Goal: Communication & Community: Participate in discussion

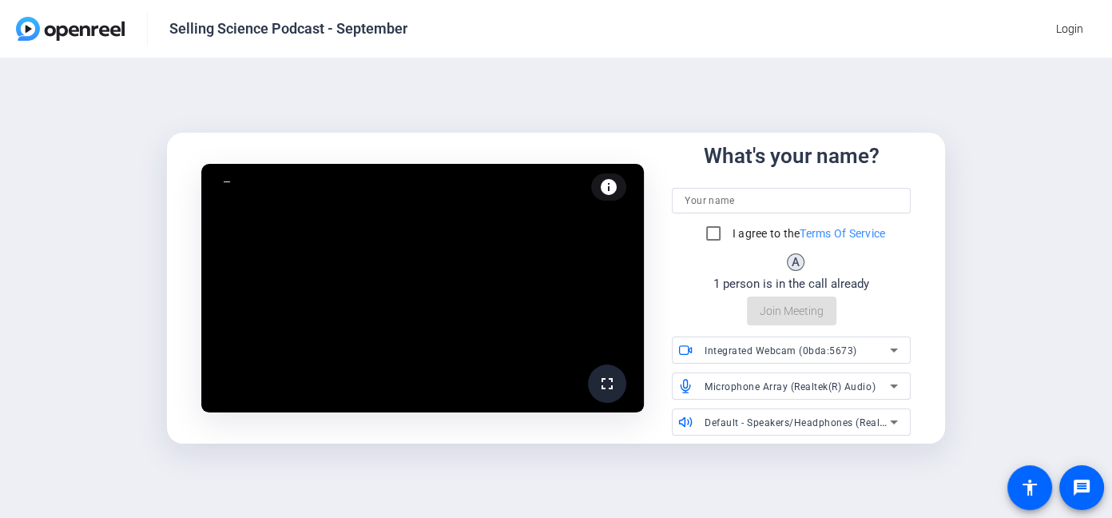
click at [721, 202] on input at bounding box center [790, 200] width 212 height 19
type input "Joe Groppenbacher"
click at [0, 192] on div "fullscreen Joe Groppenbacher (You) info Test your audio and video What's your n…" at bounding box center [556, 287] width 1112 height 459
click at [712, 233] on input "I agree to the Terms Of Service" at bounding box center [713, 233] width 32 height 32
checkbox input "true"
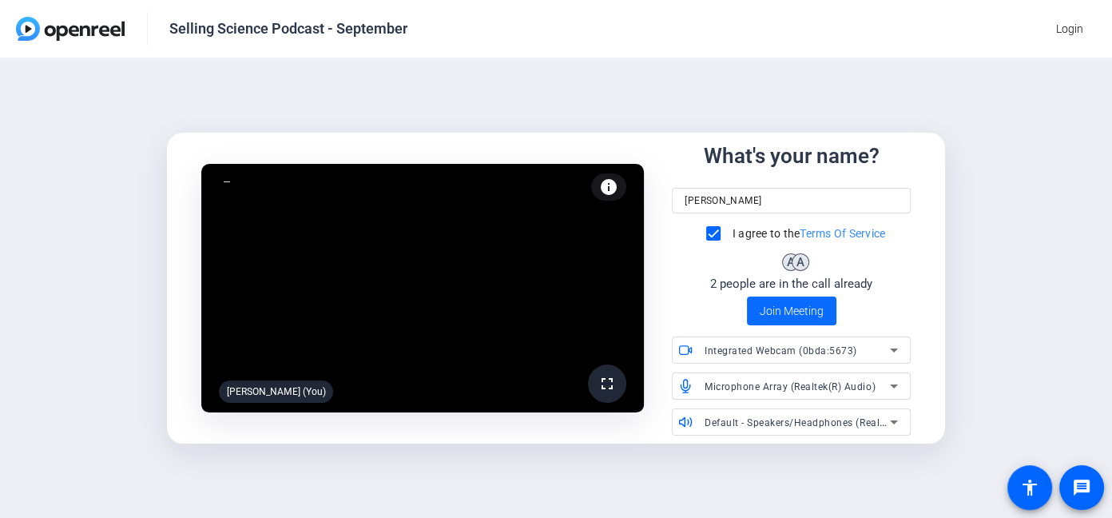
click at [791, 315] on span "Join Meeting" at bounding box center [791, 311] width 64 height 17
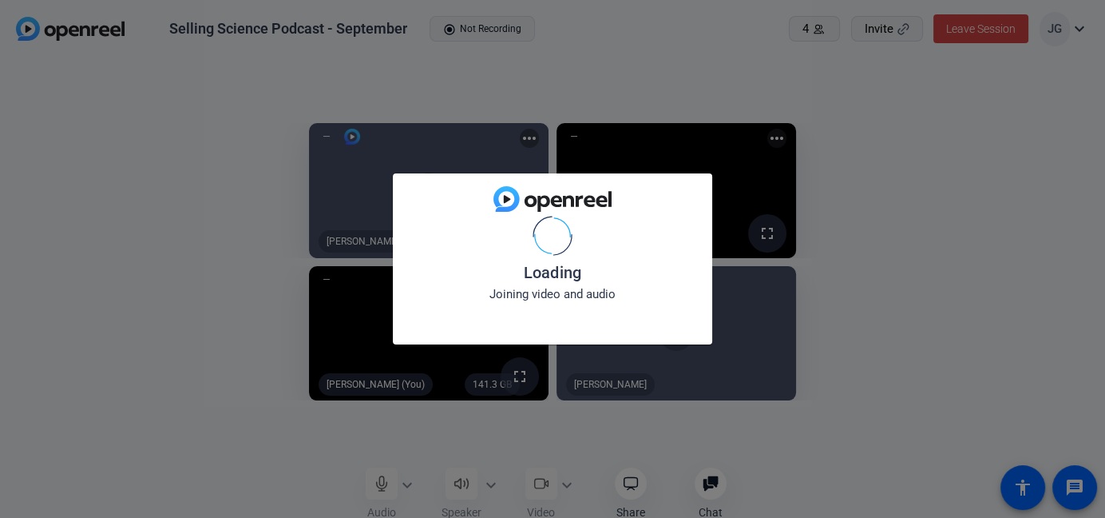
click at [569, 490] on div "Loading Joining video and audio" at bounding box center [552, 259] width 1105 height 518
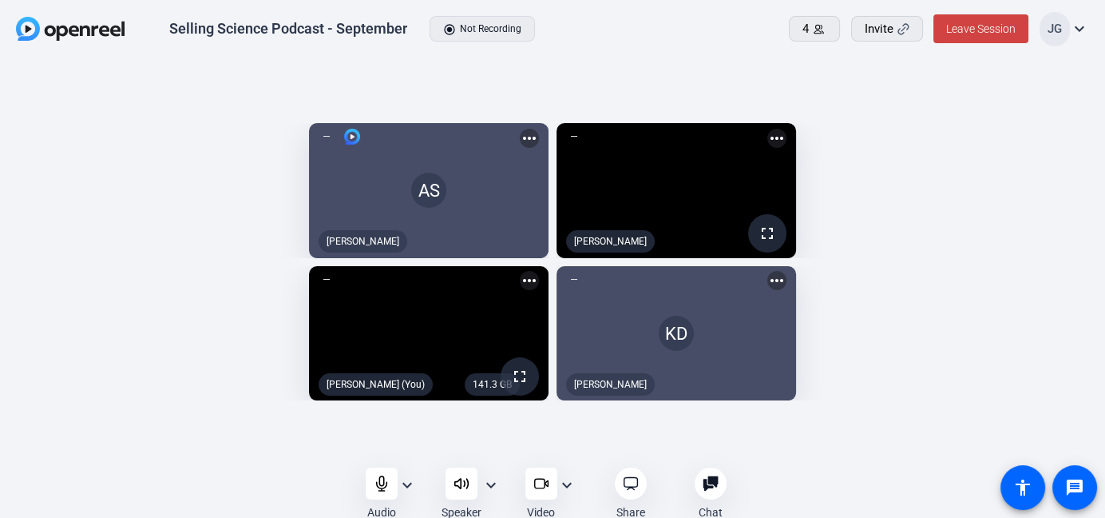
click at [565, 486] on mat-icon "expand_more" at bounding box center [566, 484] width 19 height 19
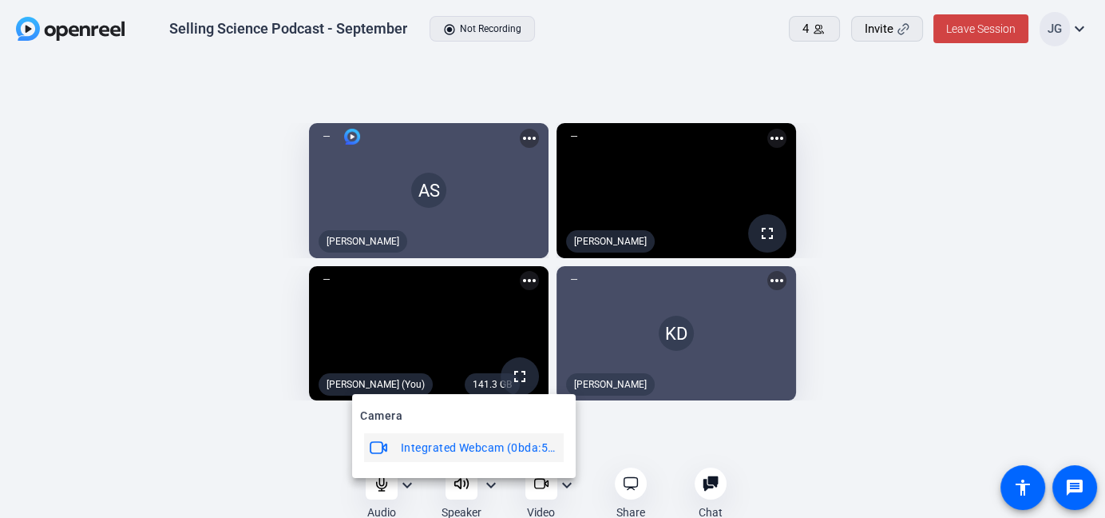
click at [480, 449] on span "Integrated Webcam (0bda:5673)" at bounding box center [480, 447] width 158 height 19
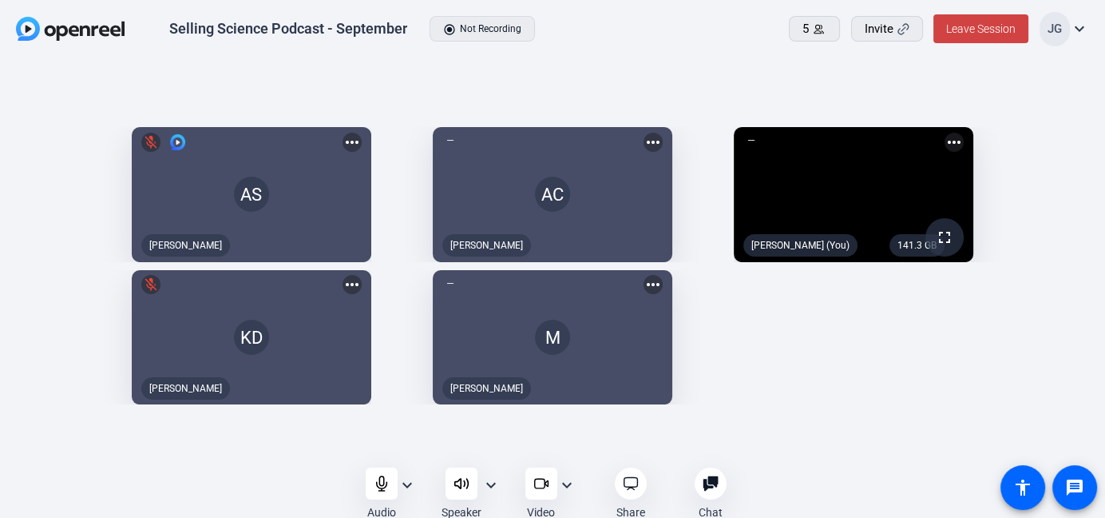
click at [407, 486] on mat-icon "expand_more" at bounding box center [407, 484] width 19 height 19
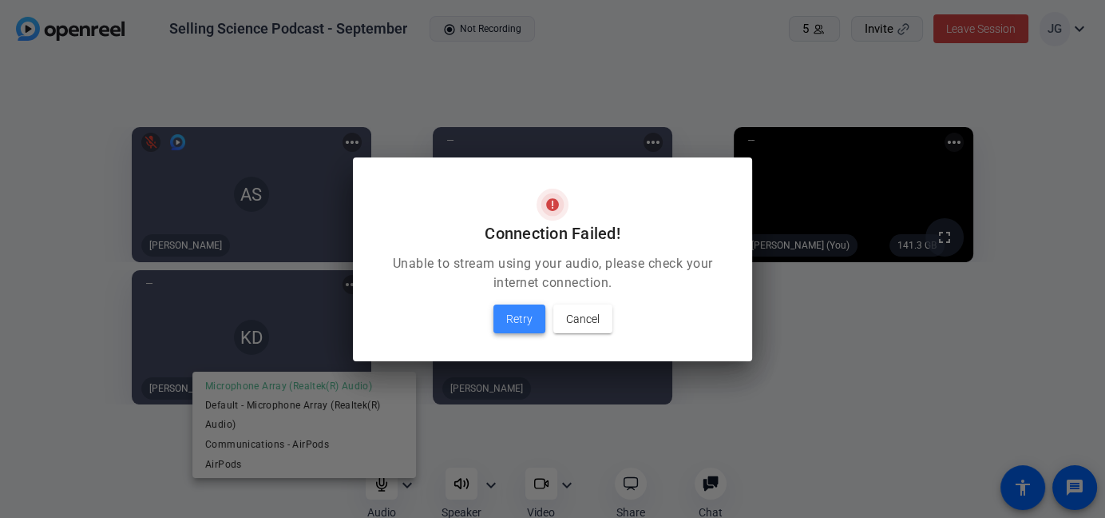
click at [520, 319] on span "Retry" at bounding box center [519, 318] width 26 height 19
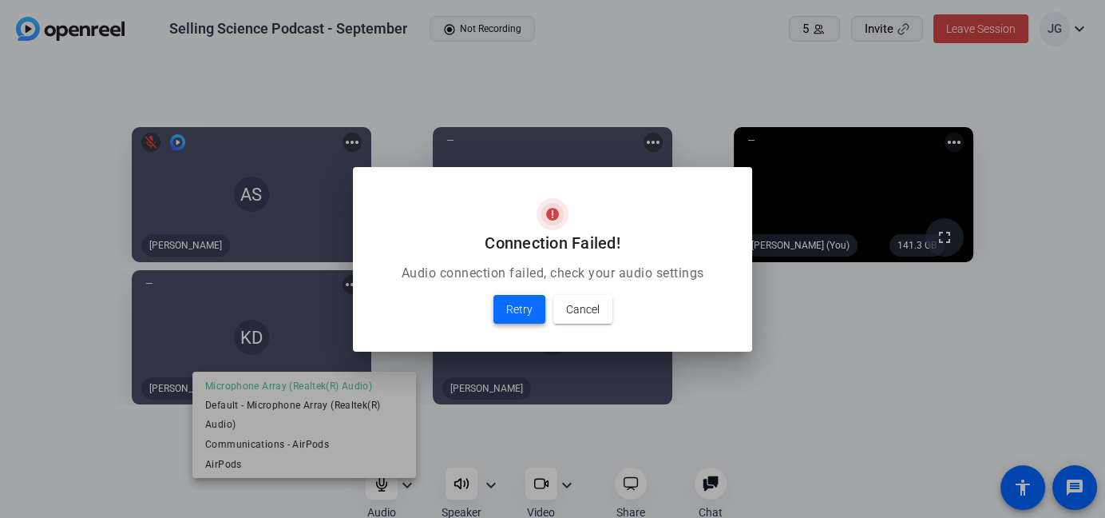
click at [515, 307] on span "Retry" at bounding box center [519, 308] width 26 height 19
click at [515, 310] on span "Retry" at bounding box center [519, 308] width 26 height 19
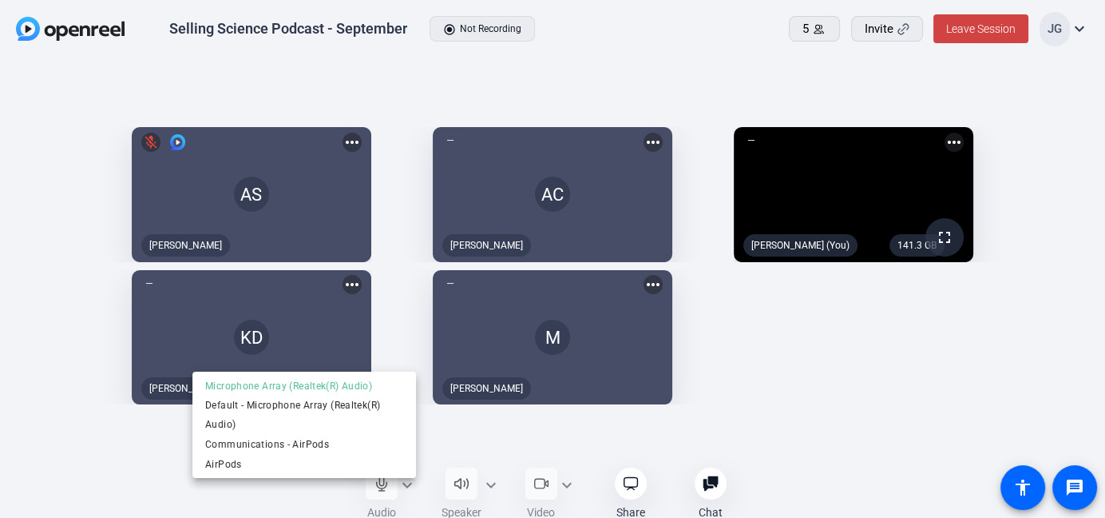
click at [811, 352] on div at bounding box center [552, 259] width 1105 height 518
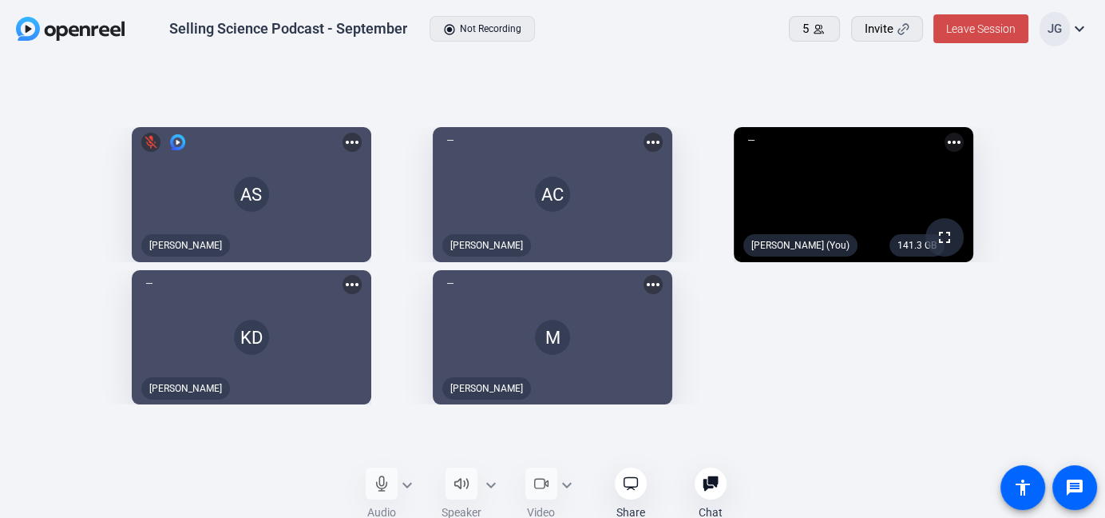
click at [987, 34] on span "Leave Session" at bounding box center [980, 28] width 69 height 13
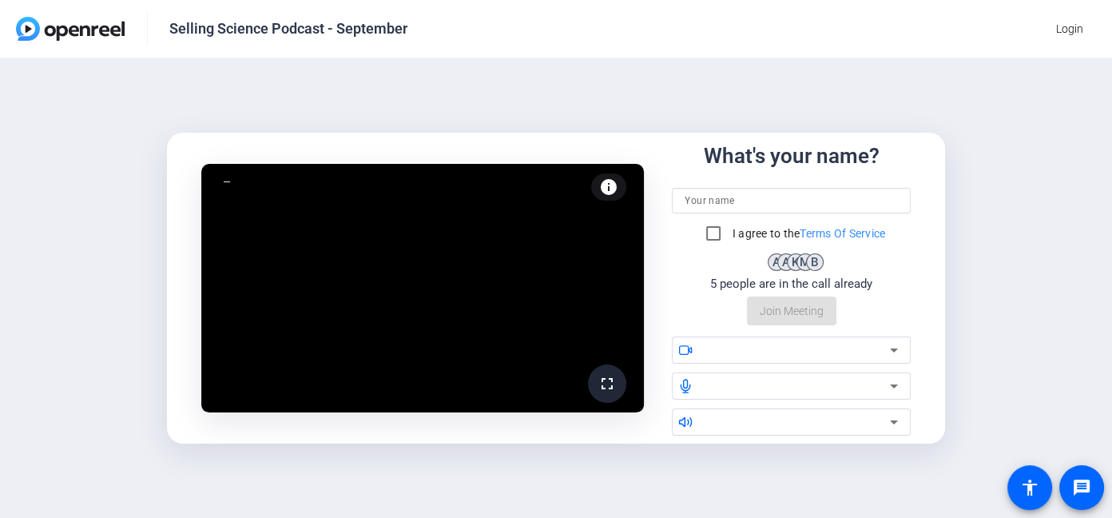
click at [708, 196] on input at bounding box center [790, 200] width 212 height 19
type input "[PERSON_NAME]"
click at [712, 230] on input "I agree to the Terms Of Service" at bounding box center [713, 233] width 32 height 32
checkbox input "true"
click at [893, 352] on icon at bounding box center [893, 349] width 19 height 19
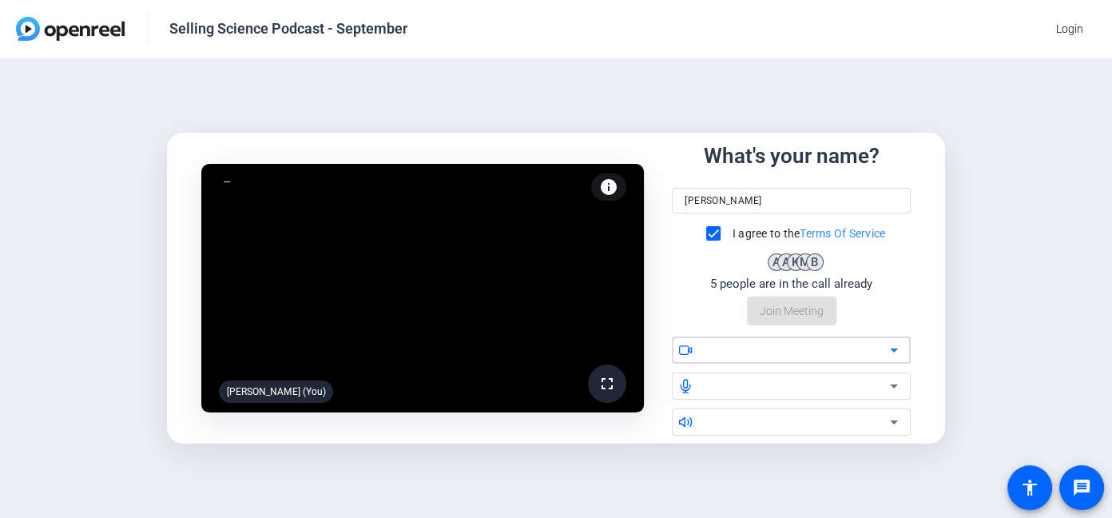
click at [893, 352] on icon at bounding box center [893, 349] width 19 height 19
click at [893, 353] on icon at bounding box center [893, 349] width 19 height 19
click at [795, 288] on div "5 people are in the call already" at bounding box center [791, 284] width 162 height 18
click at [1014, 172] on div "fullscreen Joe Groppenbacher (You) info Test your audio and video What's your n…" at bounding box center [556, 287] width 1112 height 459
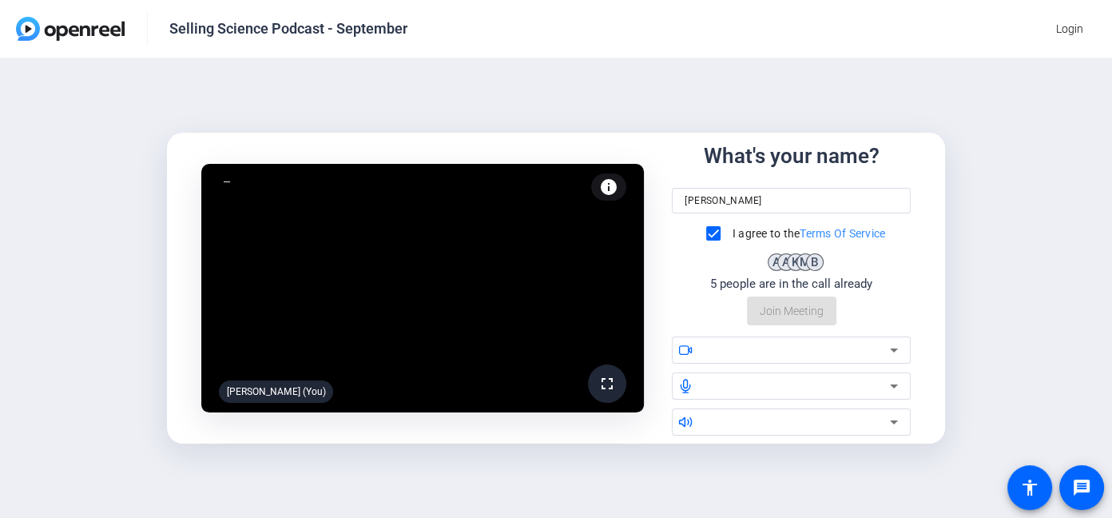
click at [791, 320] on div "What's your name? Joe Groppenbacher I agree to the Terms Of Service A A K M B 5…" at bounding box center [791, 233] width 238 height 185
click at [718, 194] on input at bounding box center [790, 200] width 212 height 19
type input "[PERSON_NAME]"
click at [716, 236] on input "I agree to the Terms Of Service" at bounding box center [713, 233] width 32 height 32
checkbox input "true"
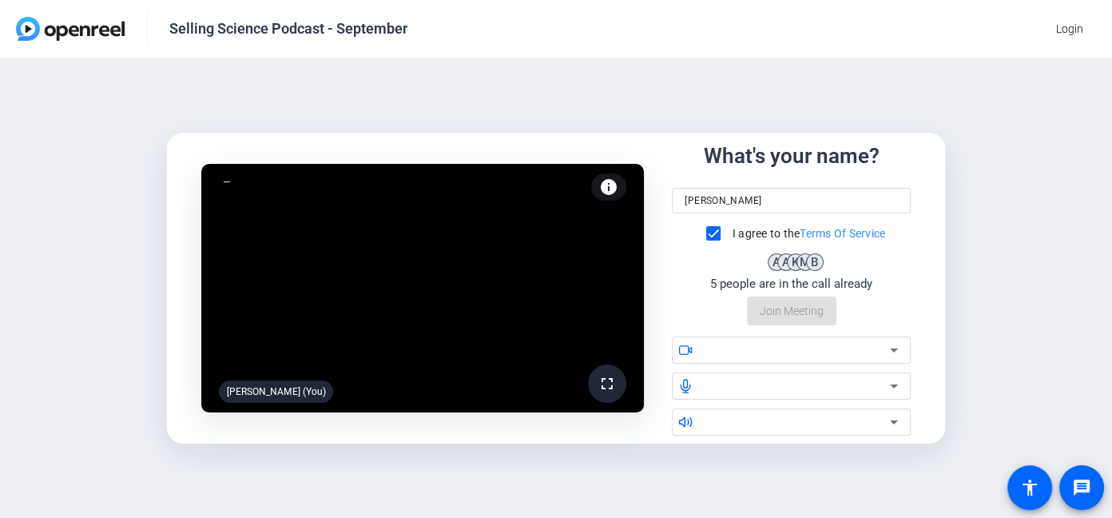
click at [898, 347] on icon at bounding box center [893, 349] width 19 height 19
click at [898, 349] on icon at bounding box center [893, 349] width 19 height 19
click at [791, 269] on div "A" at bounding box center [800, 262] width 18 height 18
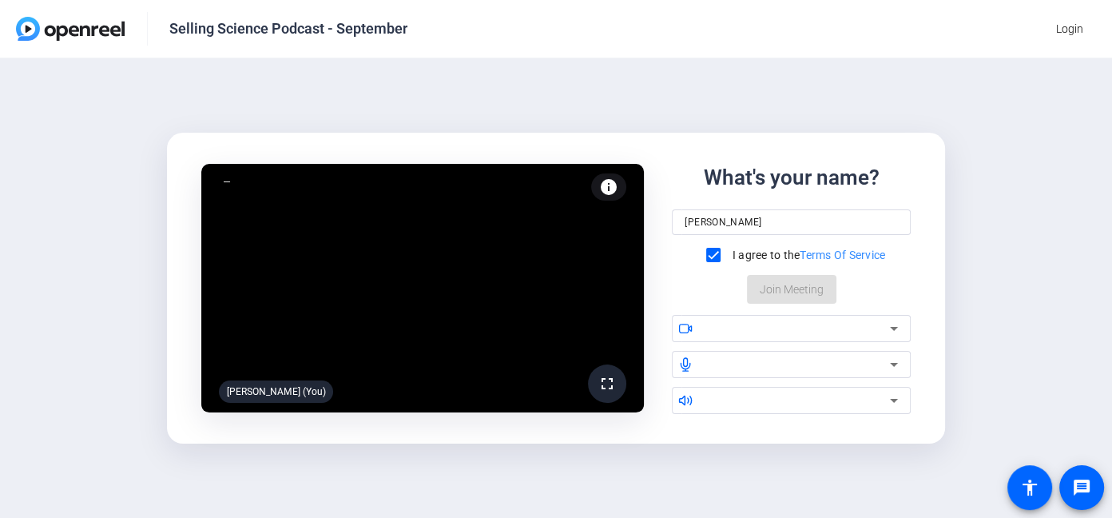
click at [794, 291] on div "What's your name? Joe Groppenbacher I agree to the Terms Of Service Join Meeting" at bounding box center [791, 232] width 238 height 141
click at [714, 256] on input "I agree to the Terms Of Service" at bounding box center [713, 255] width 32 height 32
checkbox input "true"
drag, startPoint x: 720, startPoint y: 225, endPoint x: 752, endPoint y: 216, distance: 34.1
click at [721, 224] on input at bounding box center [790, 221] width 212 height 19
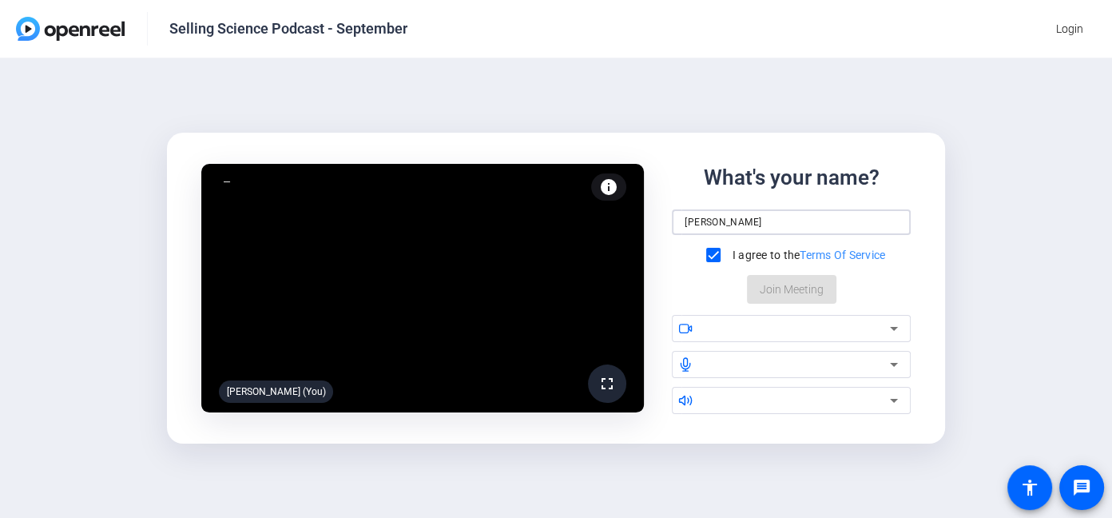
type input "[PERSON_NAME]"
click at [716, 256] on input "I agree to the Terms Of Service" at bounding box center [713, 255] width 32 height 32
checkbox input "true"
click at [893, 332] on icon at bounding box center [893, 328] width 19 height 19
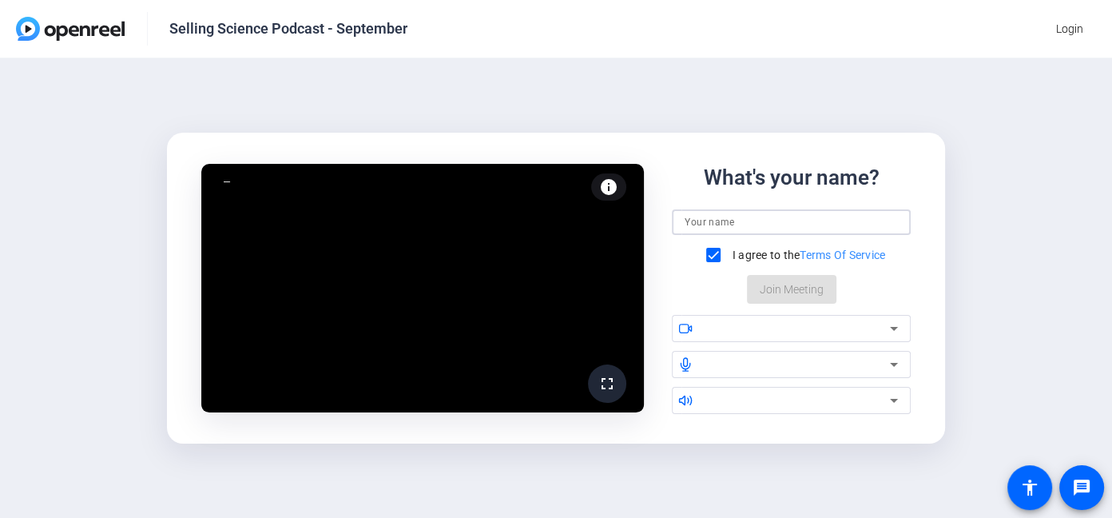
click at [745, 225] on input at bounding box center [790, 221] width 212 height 19
type input "[PERSON_NAME]"
click at [787, 292] on div "What's your name? [PERSON_NAME] I agree to the Terms Of Service Join Meeting" at bounding box center [791, 232] width 238 height 141
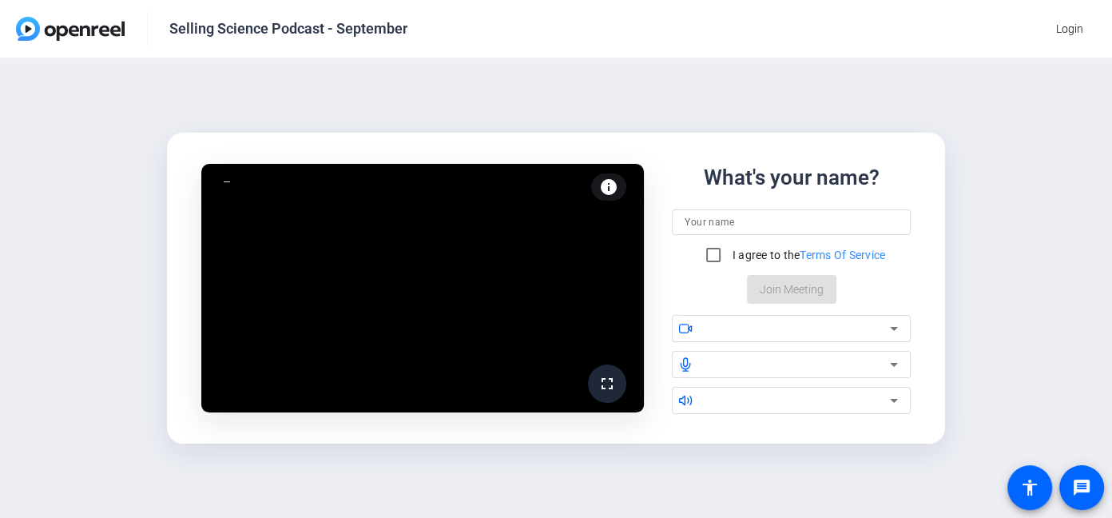
click at [724, 217] on input at bounding box center [790, 221] width 212 height 19
type input "[PERSON_NAME]"
click at [708, 258] on input "I agree to the Terms Of Service" at bounding box center [713, 255] width 32 height 32
checkbox input "true"
click at [894, 328] on icon at bounding box center [894, 329] width 8 height 4
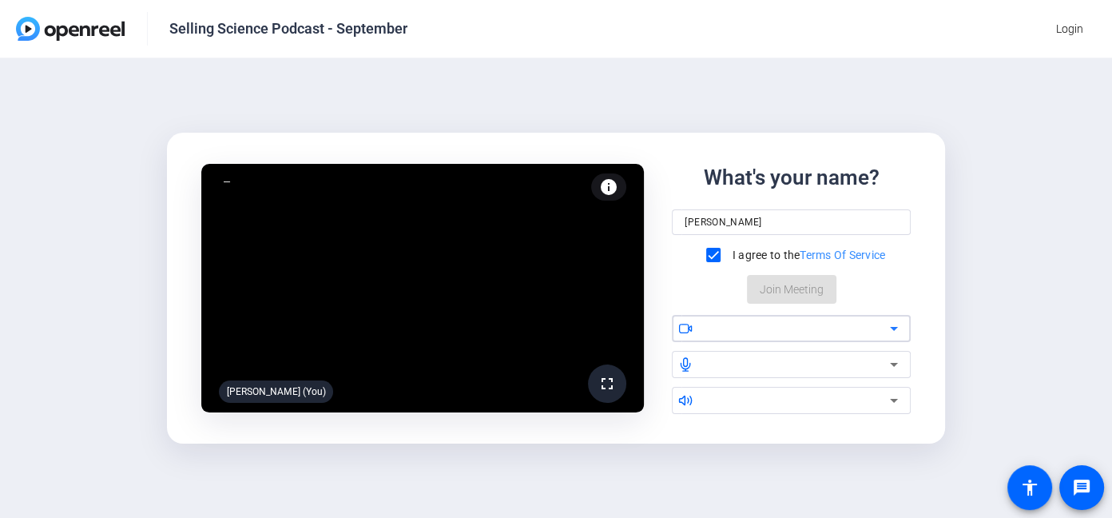
click at [894, 328] on icon at bounding box center [894, 329] width 8 height 4
click at [1031, 492] on mat-icon "accessibility" at bounding box center [1029, 487] width 19 height 19
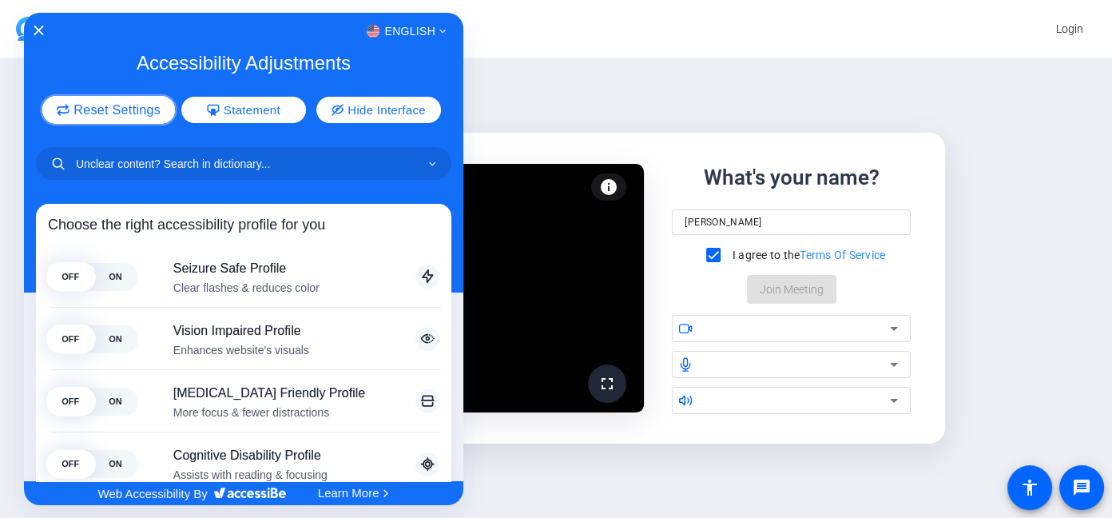
click at [140, 107] on span "Reset Settings" at bounding box center [116, 110] width 87 height 13
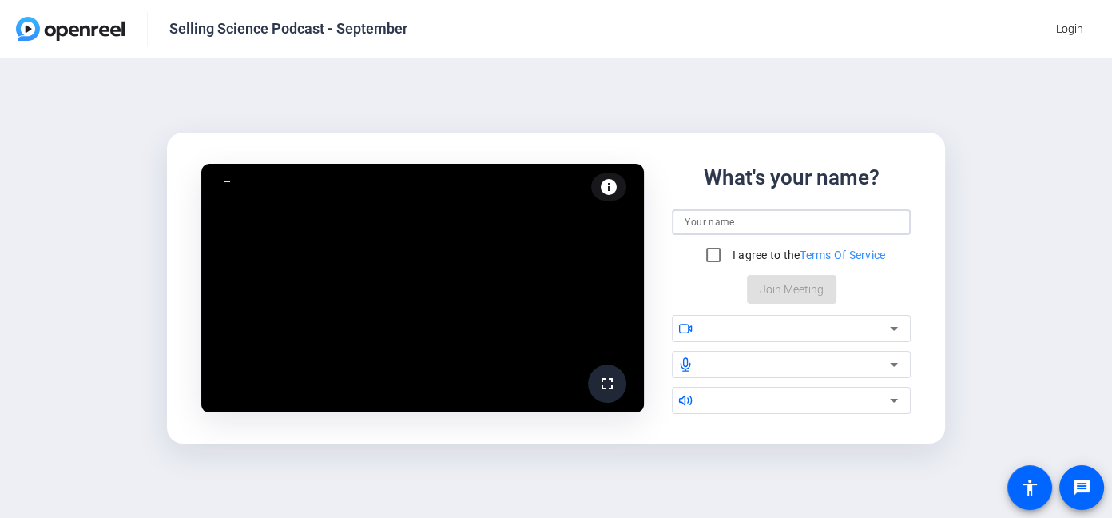
click at [743, 220] on input at bounding box center [790, 221] width 212 height 19
type input "[PERSON_NAME]"
click at [708, 256] on input "I agree to the Terms Of Service" at bounding box center [713, 255] width 32 height 32
checkbox input "true"
click at [783, 288] on div "What's your name? [PERSON_NAME] I agree to the Terms Of Service Join Meeting" at bounding box center [791, 232] width 238 height 141
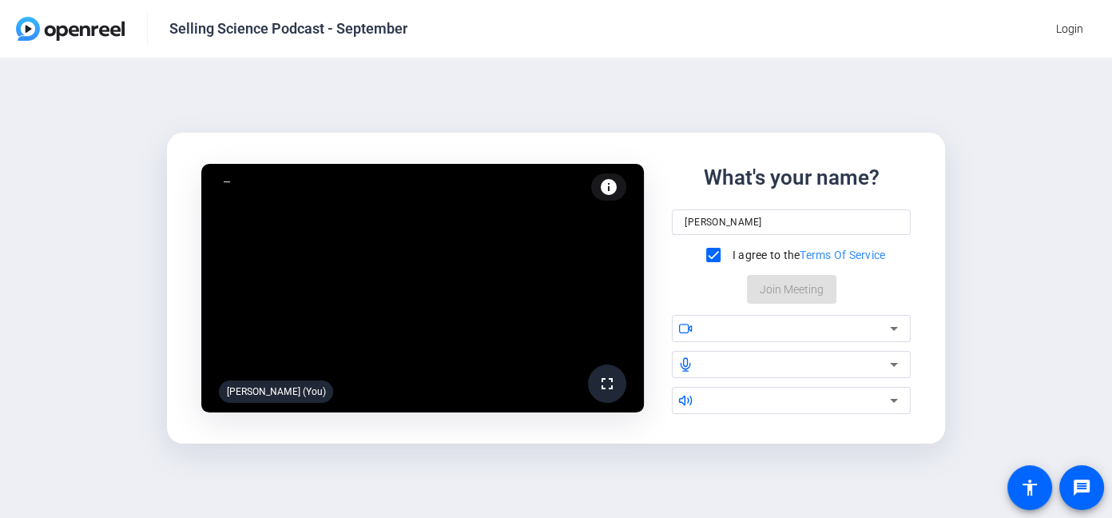
click at [783, 288] on div "What's your name? [PERSON_NAME] I agree to the Terms Of Service Join Meeting" at bounding box center [791, 232] width 238 height 141
click at [892, 366] on icon at bounding box center [893, 364] width 19 height 19
click at [891, 366] on icon at bounding box center [893, 364] width 19 height 19
click at [898, 404] on icon at bounding box center [893, 400] width 19 height 19
click at [895, 323] on icon at bounding box center [893, 328] width 19 height 19
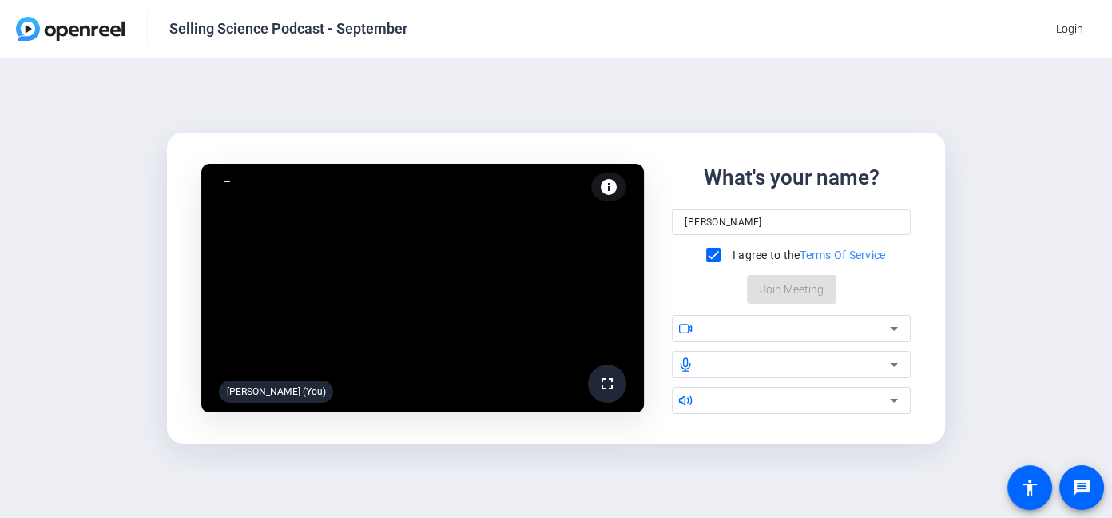
click at [777, 288] on div "What's your name? [PERSON_NAME] I agree to the Terms Of Service Join Meeting" at bounding box center [791, 232] width 238 height 141
click at [712, 256] on input "I agree to the Terms Of Service" at bounding box center [713, 255] width 32 height 32
checkbox input "true"
click at [725, 218] on input at bounding box center [790, 221] width 212 height 19
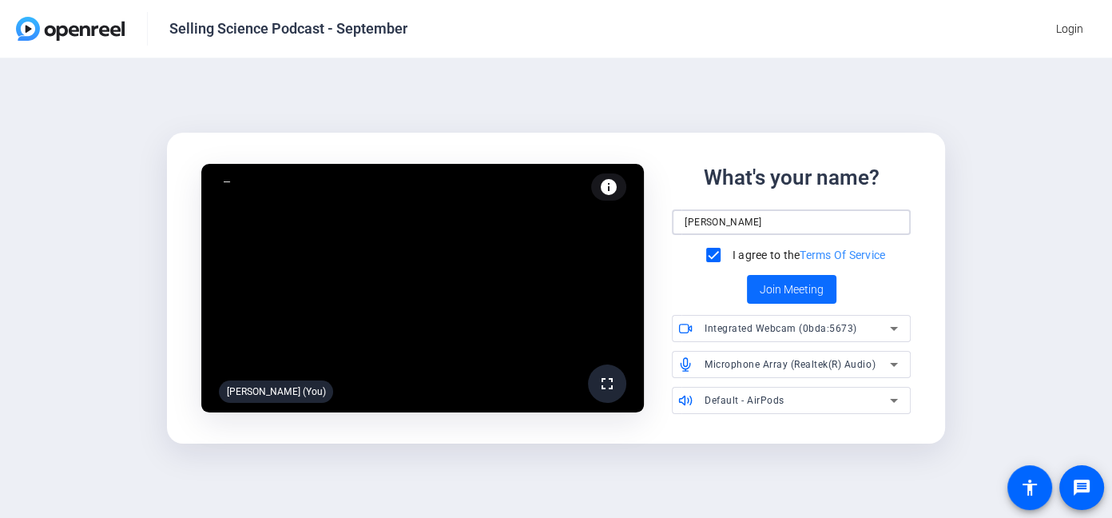
type input "[PERSON_NAME]"
click at [782, 292] on span "Join Meeting" at bounding box center [791, 289] width 64 height 17
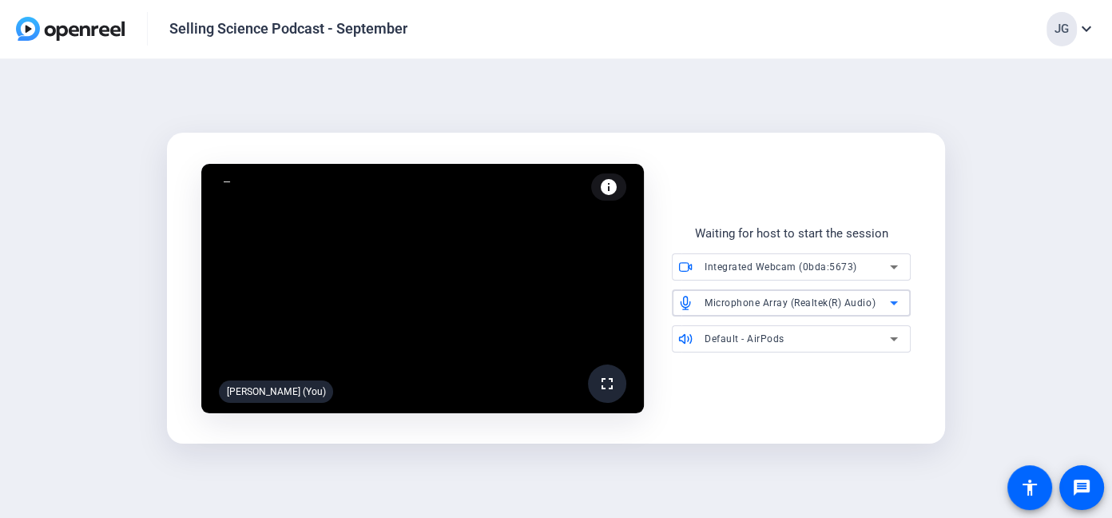
click at [891, 303] on icon at bounding box center [893, 302] width 19 height 19
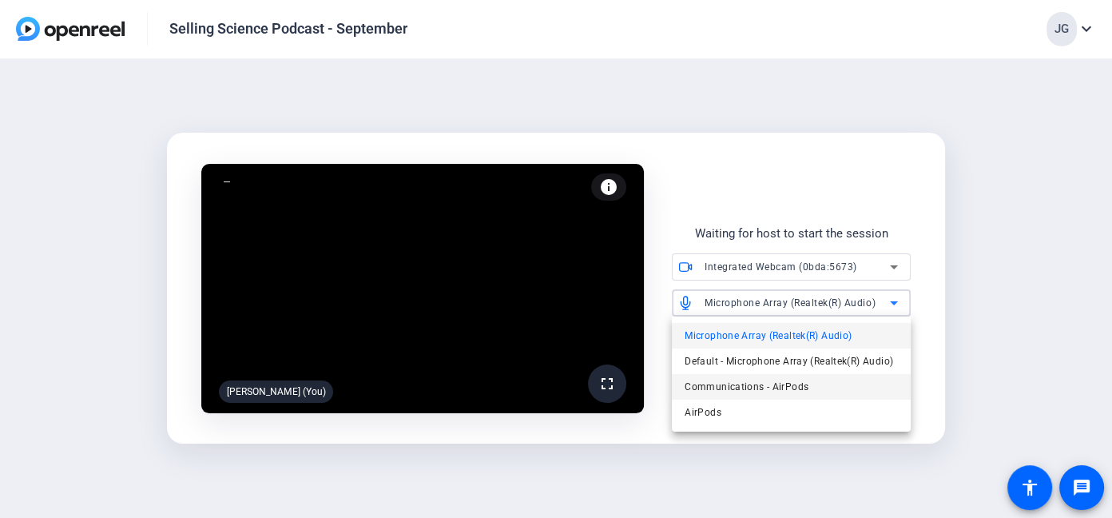
click at [772, 383] on span "Communications - AirPods" at bounding box center [746, 386] width 124 height 19
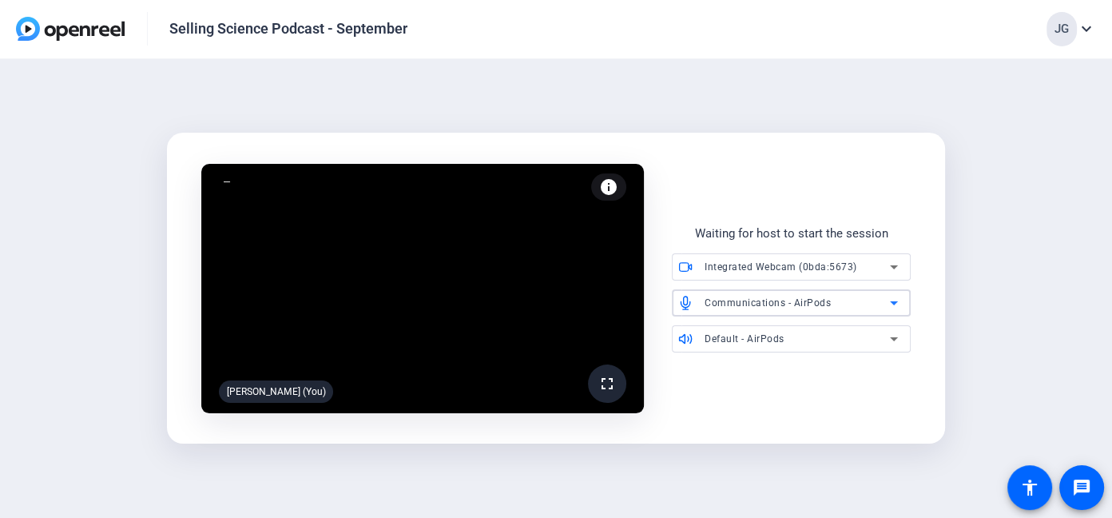
click at [875, 473] on div "fullscreen [PERSON_NAME] (You) info Test your audio and video Waiting for host …" at bounding box center [556, 288] width 1112 height 459
click at [1048, 280] on div "fullscreen [PERSON_NAME] (You) info Test your audio and video Waiting for host …" at bounding box center [556, 288] width 1112 height 459
click at [1084, 26] on mat-icon "expand_more" at bounding box center [1086, 28] width 19 height 19
click at [1019, 101] on span "Logout" at bounding box center [1044, 99] width 77 height 19
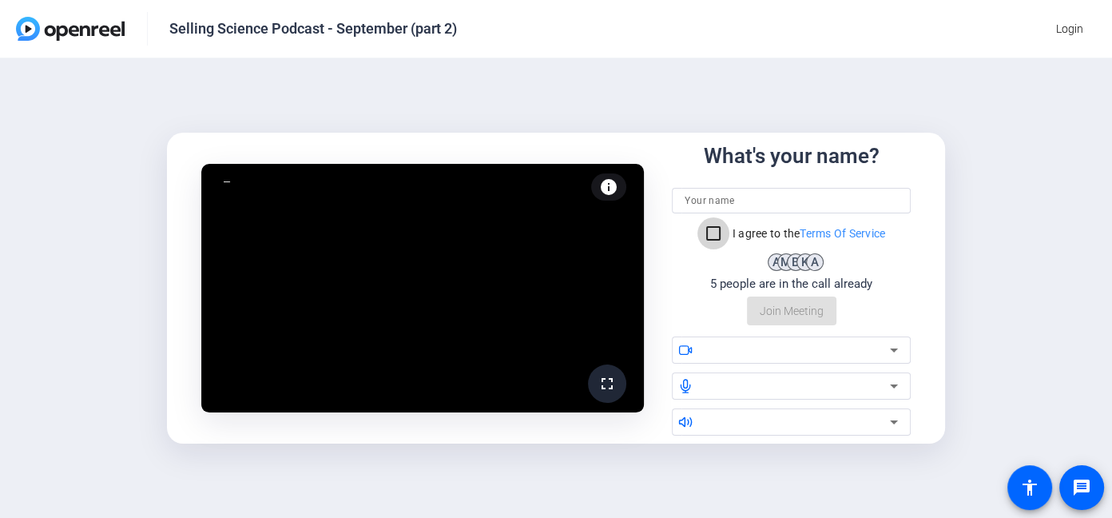
click at [714, 236] on input "I agree to the Terms Of Service" at bounding box center [713, 233] width 32 height 32
checkbox input "true"
click at [720, 196] on input at bounding box center [790, 200] width 212 height 19
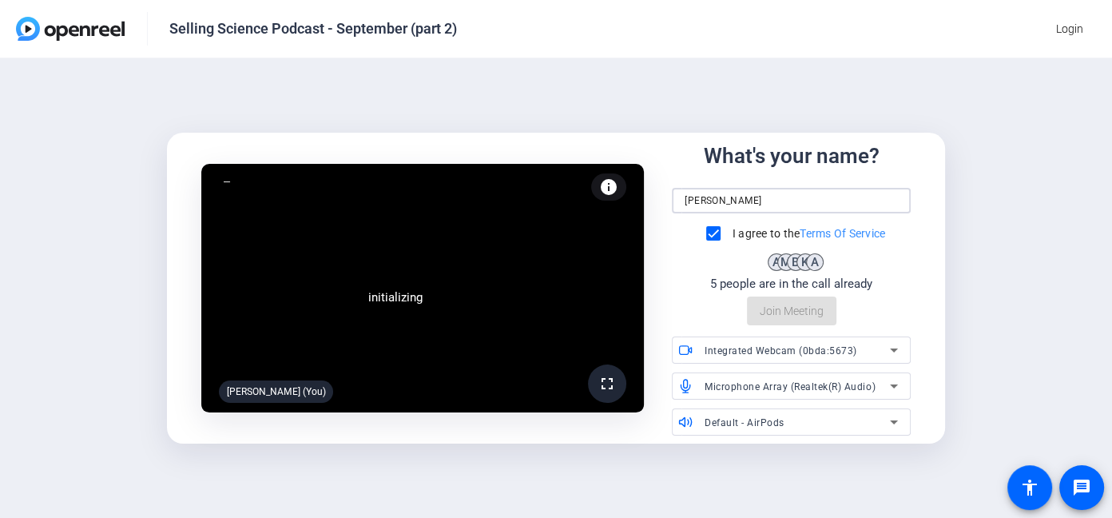
type input "Joe Groppenbacher"
click at [887, 390] on icon at bounding box center [893, 385] width 19 height 19
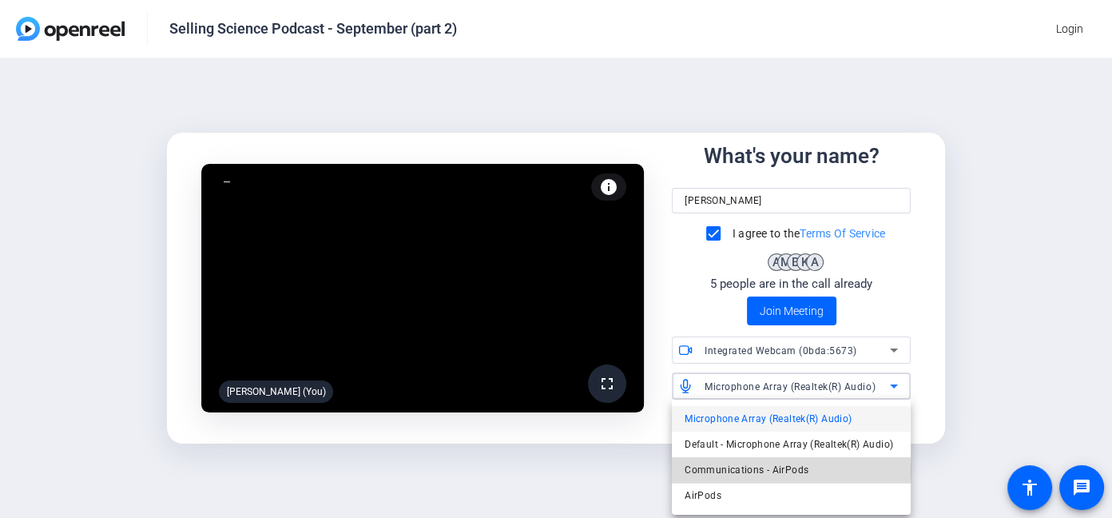
click at [781, 472] on span "Communications - AirPods" at bounding box center [746, 469] width 124 height 19
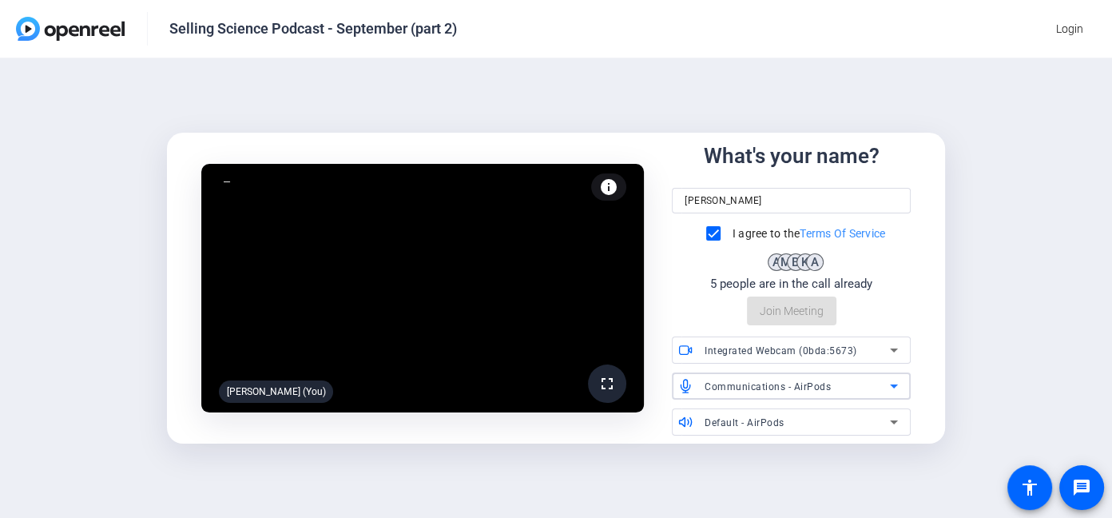
click at [985, 224] on div "fullscreen Joe Groppenbacher (You) info Test your audio and video What's your n…" at bounding box center [556, 287] width 1112 height 459
click at [795, 301] on span at bounding box center [791, 310] width 89 height 38
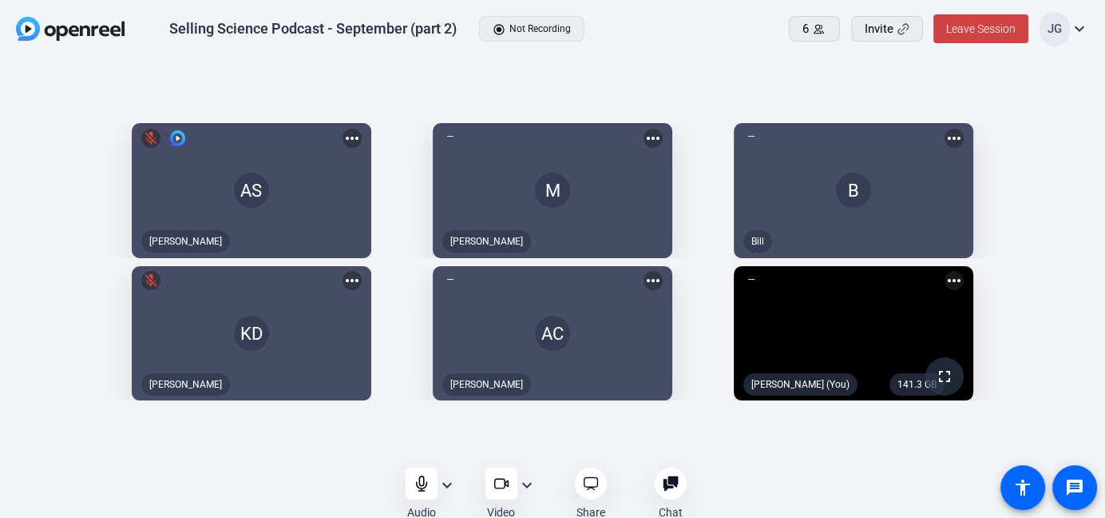
click at [964, 284] on mat-icon "more_horiz" at bounding box center [954, 280] width 19 height 19
click at [1069, 327] on div at bounding box center [552, 259] width 1105 height 518
click at [449, 489] on mat-icon "expand_more" at bounding box center [447, 484] width 19 height 19
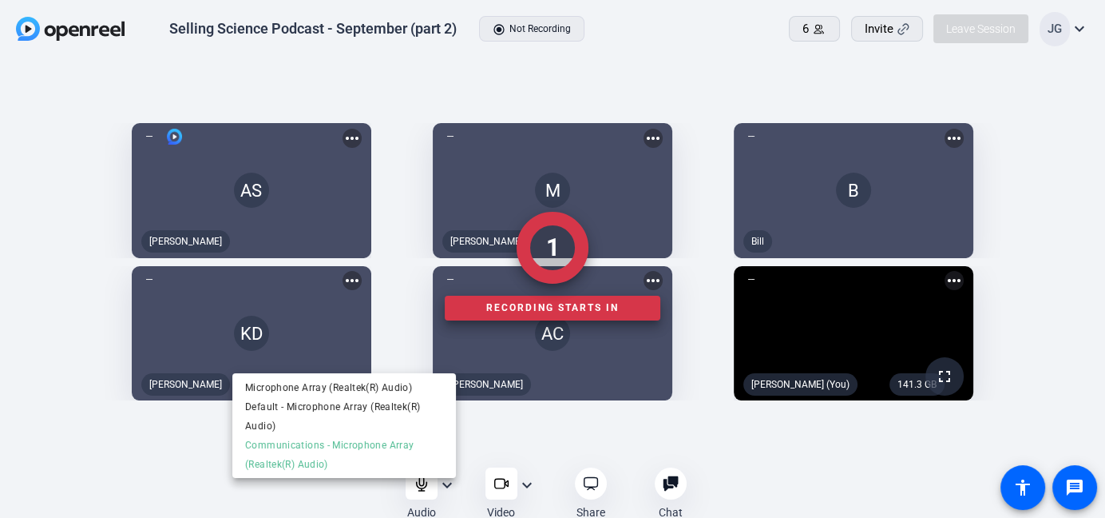
click at [783, 488] on div at bounding box center [552, 259] width 1105 height 518
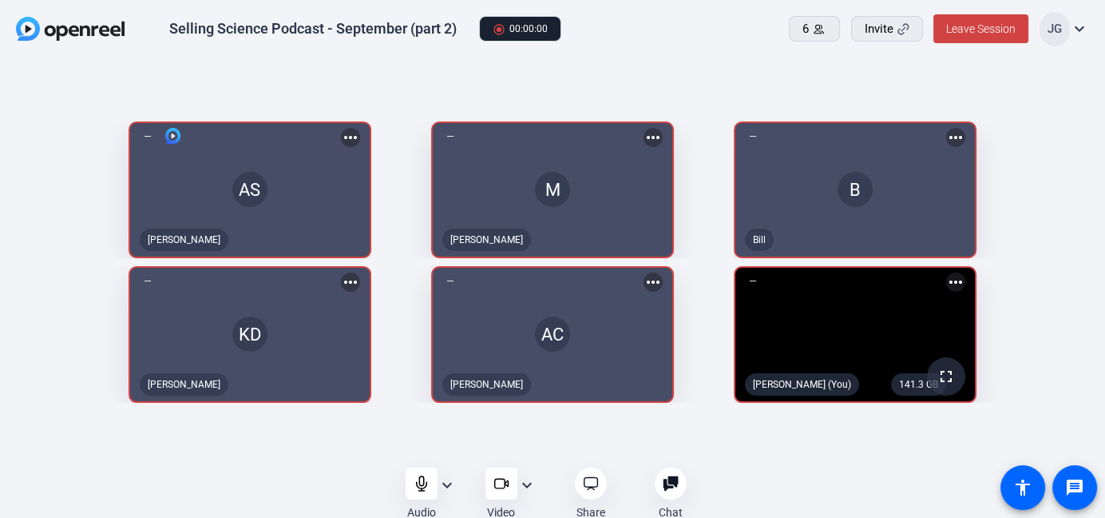
click at [448, 484] on mat-icon "expand_more" at bounding box center [447, 484] width 19 height 19
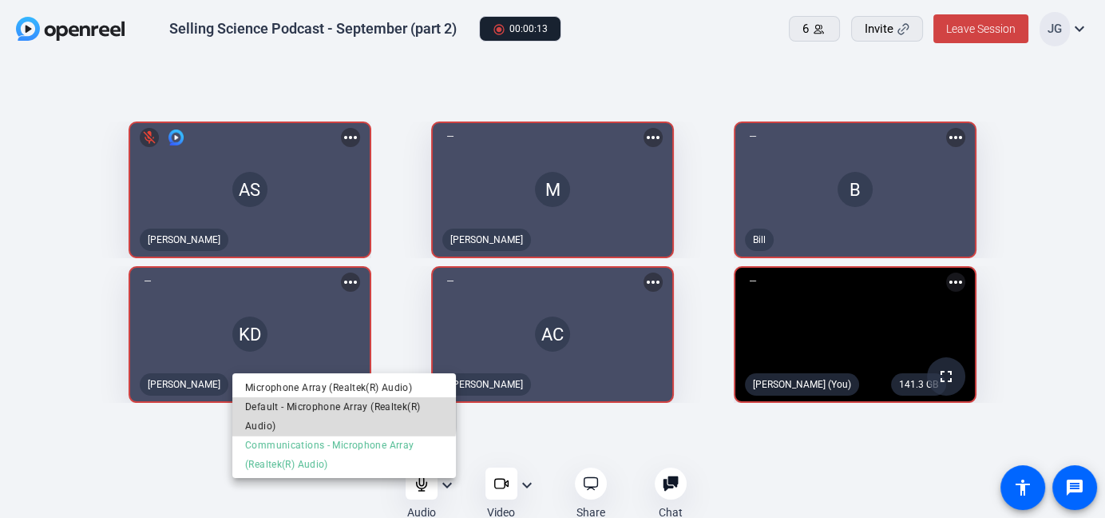
click at [315, 412] on span "Default - Microphone Array (Realtek(R) Audio)" at bounding box center [344, 416] width 198 height 38
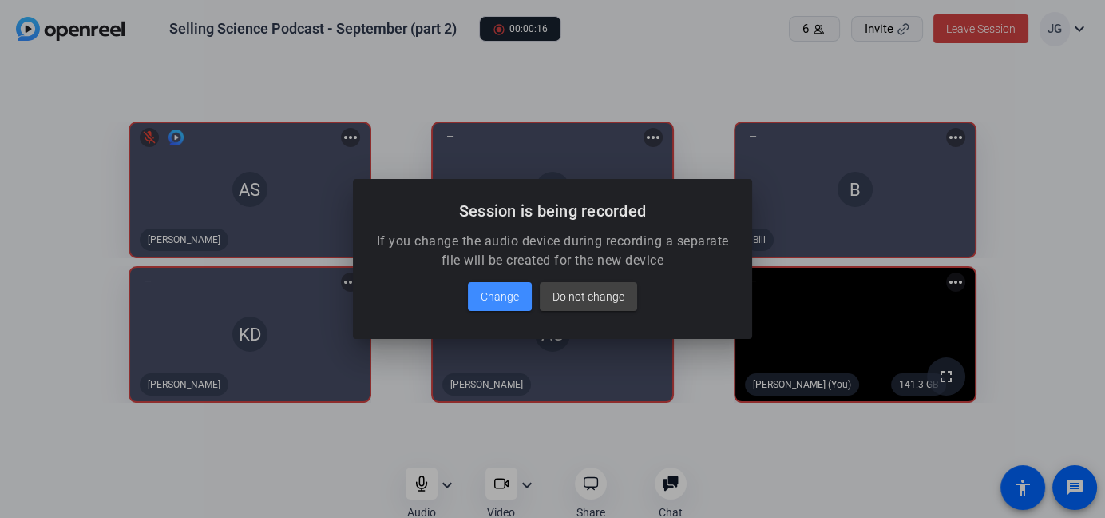
click at [586, 439] on div at bounding box center [552, 259] width 1105 height 518
click at [615, 297] on span "Do not change" at bounding box center [589, 296] width 72 height 19
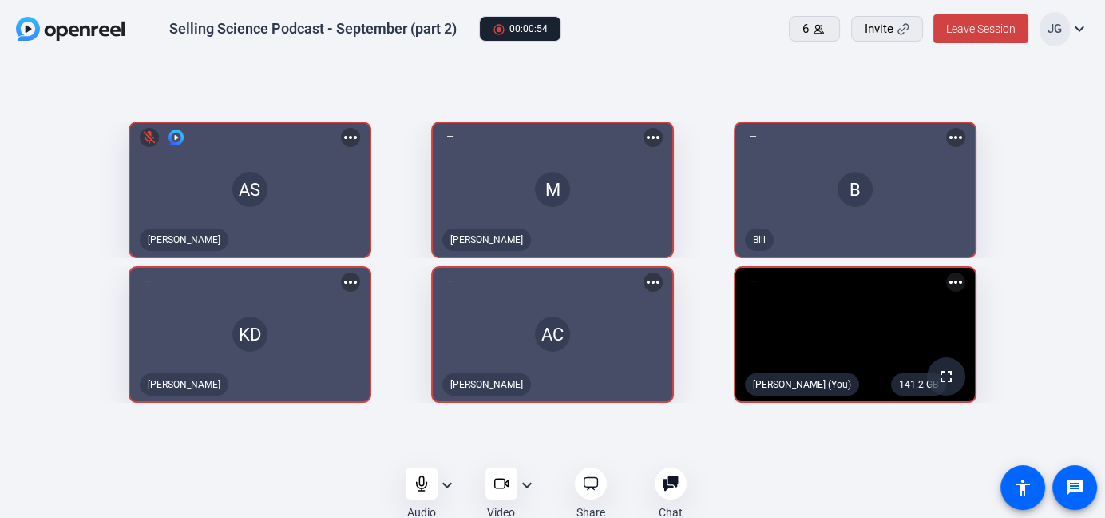
click at [442, 490] on mat-icon "expand_more" at bounding box center [447, 484] width 19 height 19
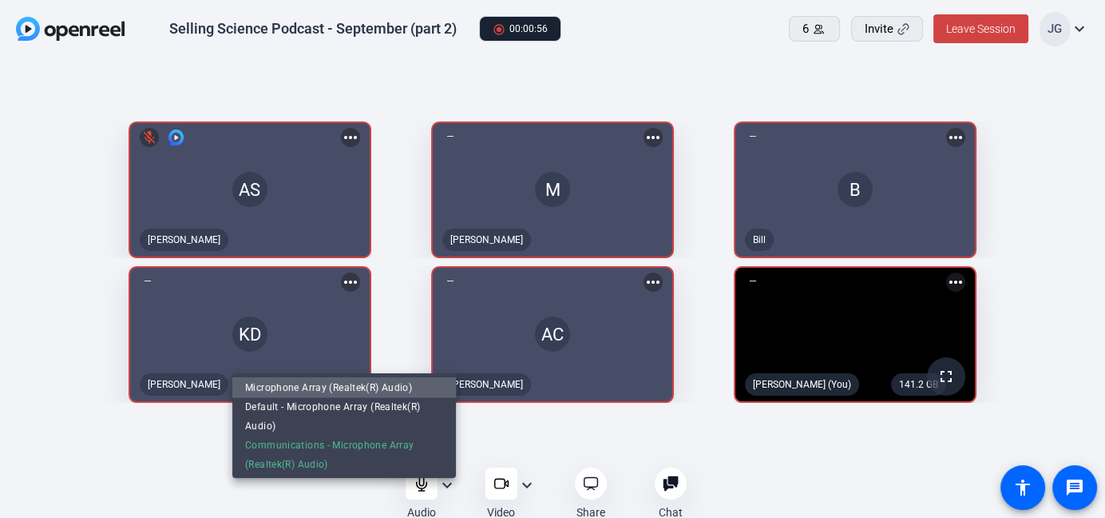
click at [331, 389] on span "Microphone Array (Realtek(R) Audio)" at bounding box center [344, 386] width 198 height 19
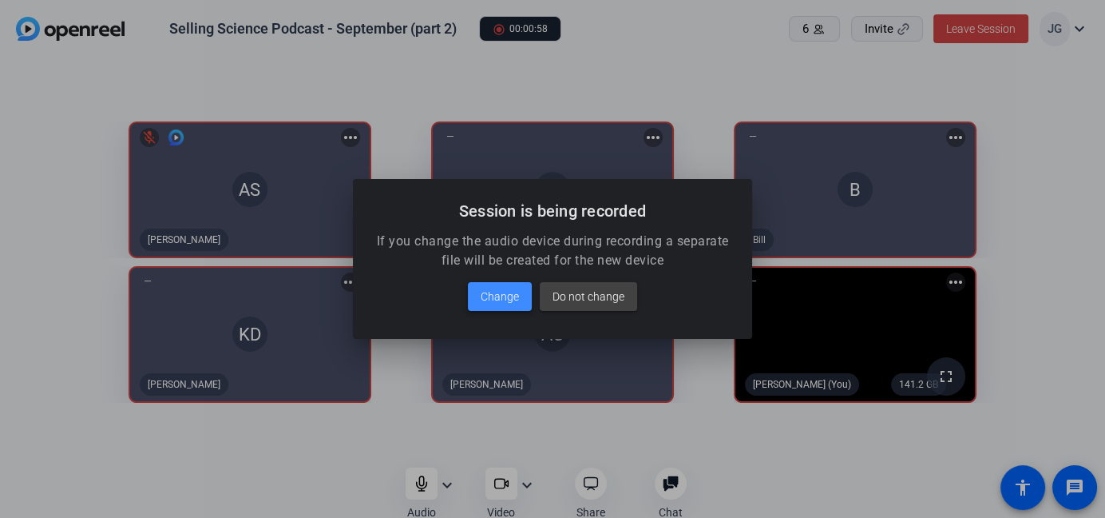
click at [498, 303] on span "Change" at bounding box center [500, 296] width 38 height 19
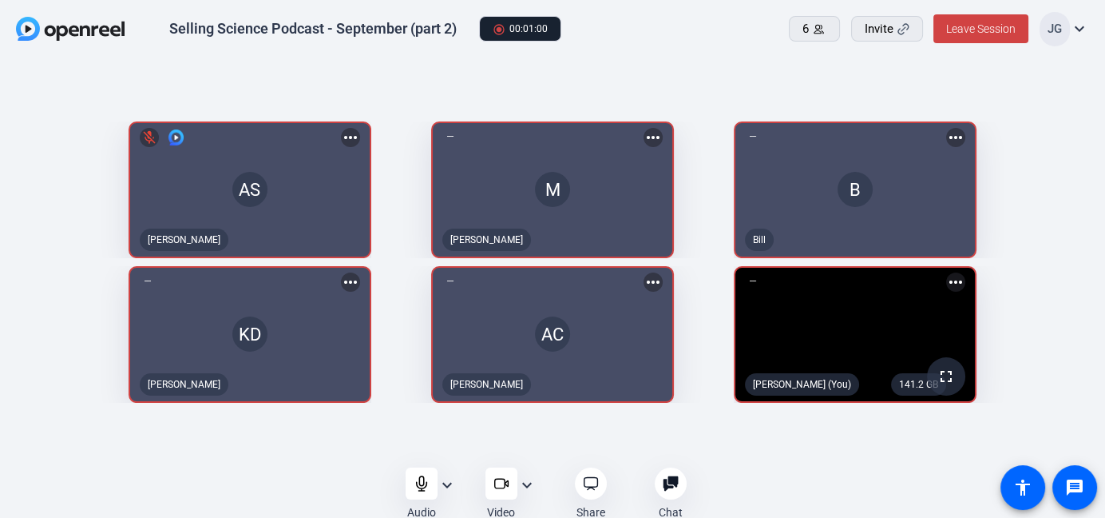
click at [442, 489] on mat-icon "expand_more" at bounding box center [447, 484] width 19 height 19
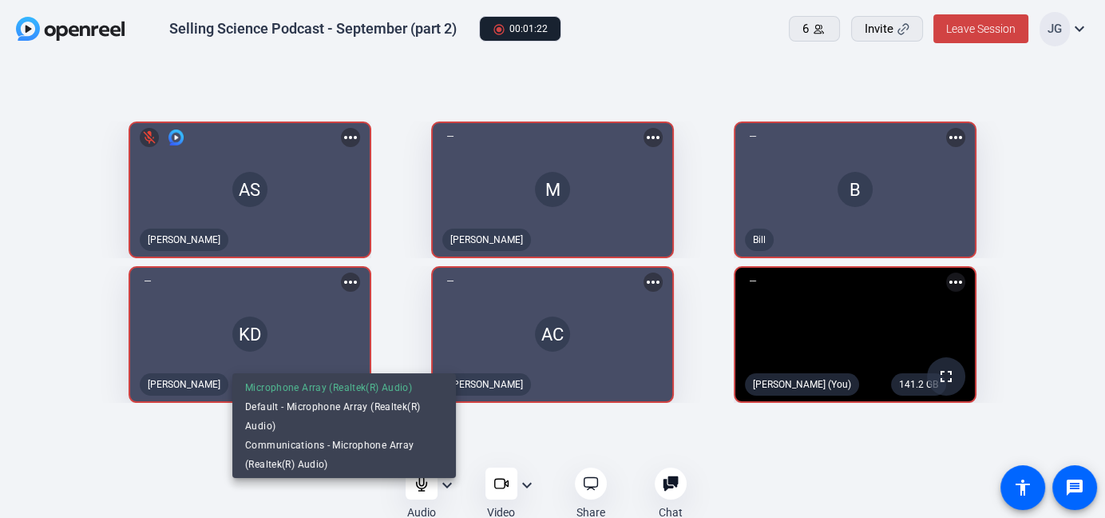
click at [974, 31] on div at bounding box center [552, 259] width 1105 height 518
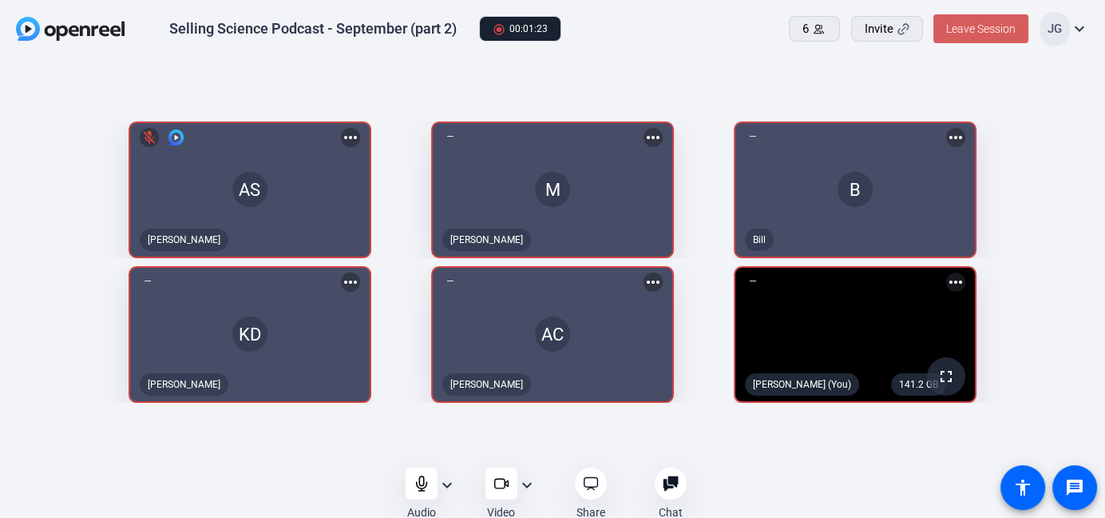
click at [974, 28] on span "Leave Session" at bounding box center [980, 28] width 69 height 13
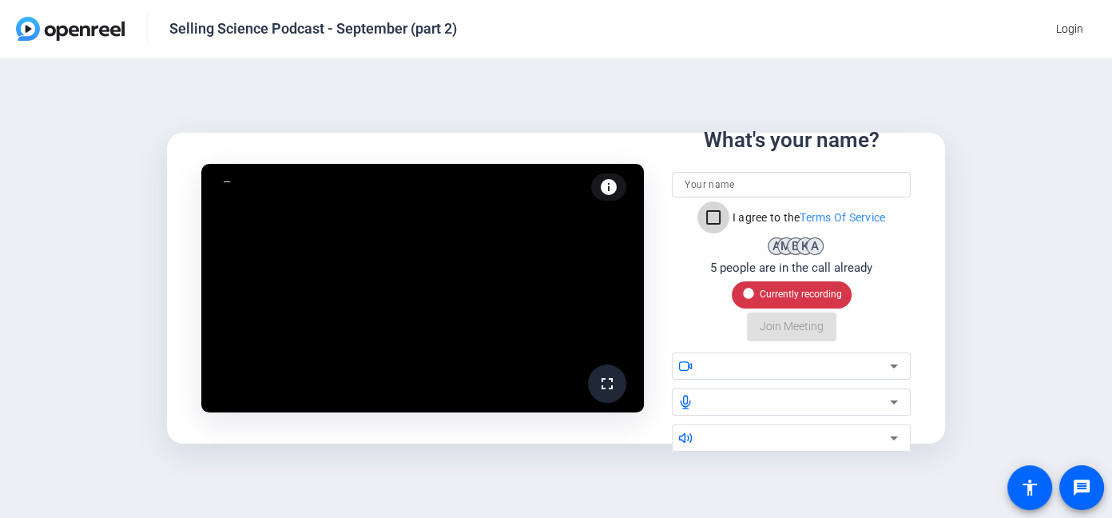
click at [708, 219] on input "I agree to the Terms Of Service" at bounding box center [713, 217] width 32 height 32
checkbox input "true"
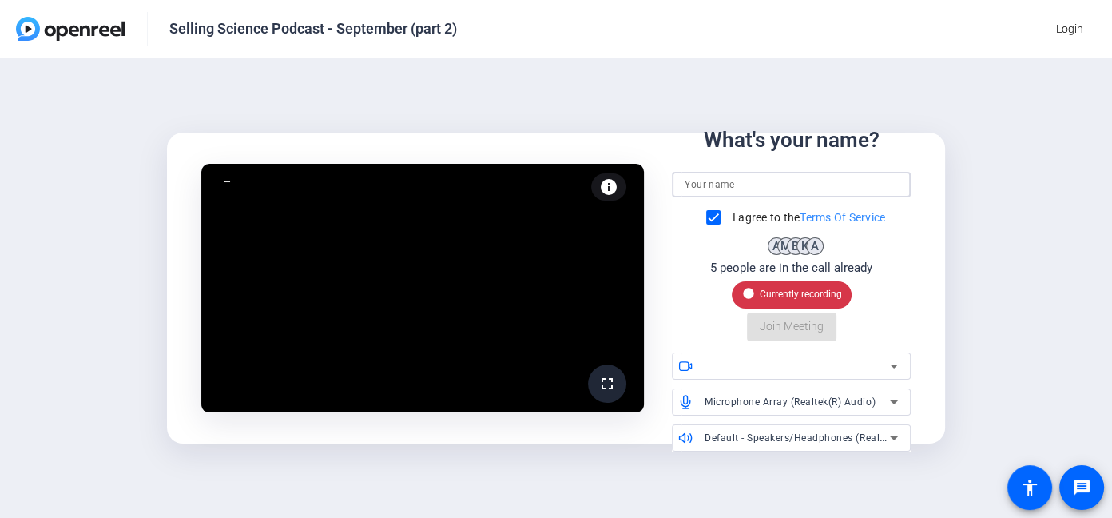
click at [722, 186] on input at bounding box center [790, 184] width 212 height 19
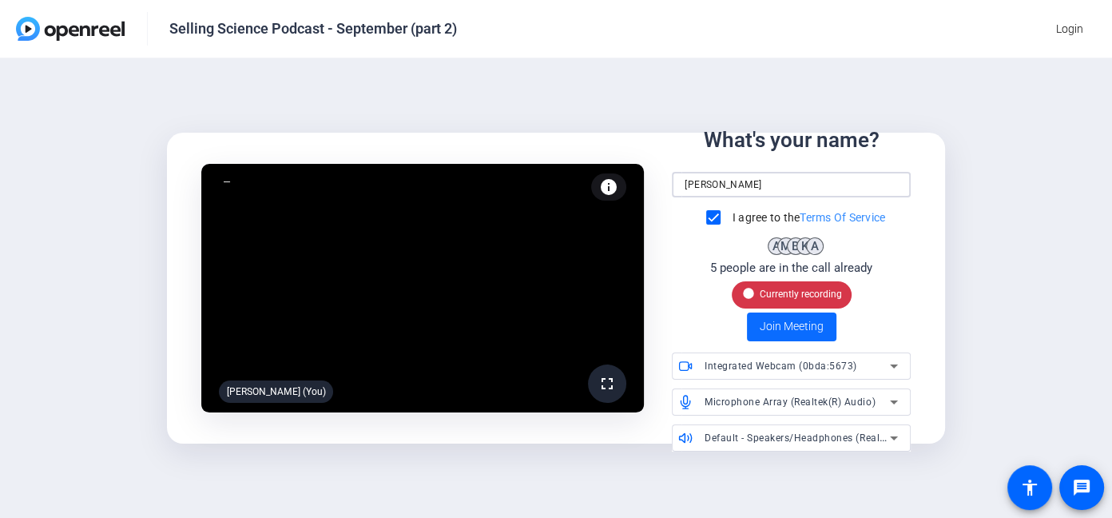
type input "[PERSON_NAME]"
click at [791, 328] on span "Join Meeting" at bounding box center [791, 326] width 64 height 17
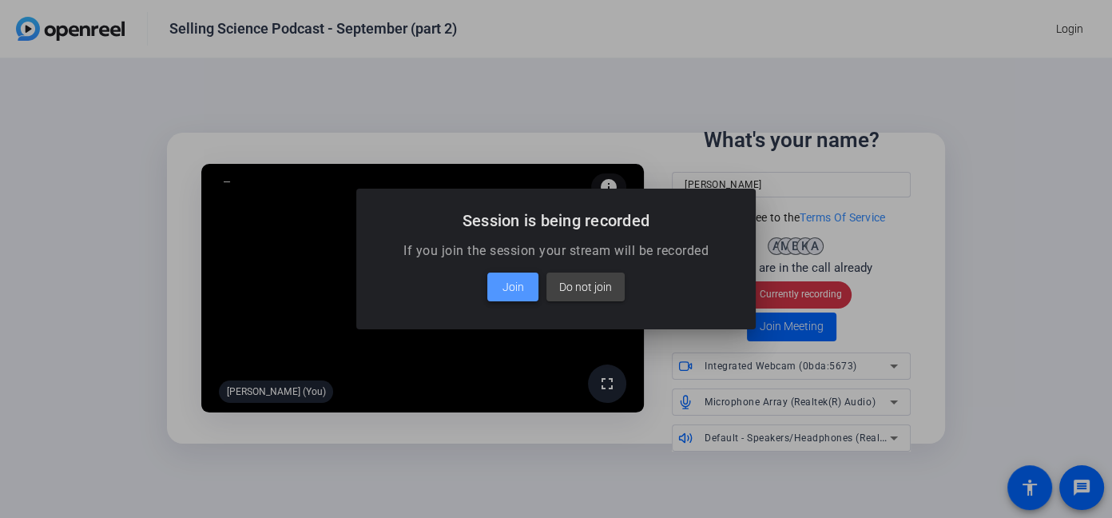
click at [523, 294] on span at bounding box center [512, 287] width 51 height 38
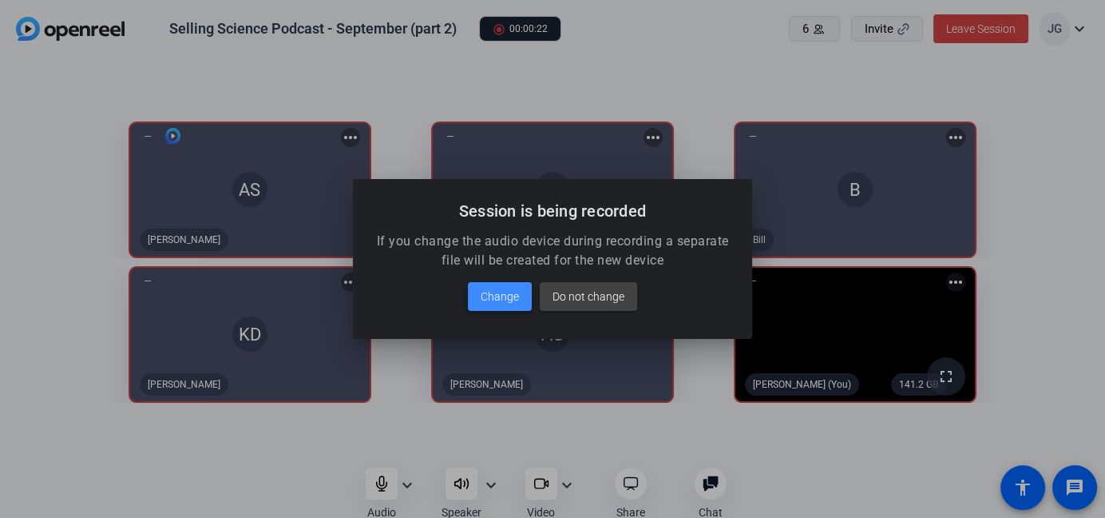
click at [510, 300] on span "Change" at bounding box center [500, 296] width 38 height 19
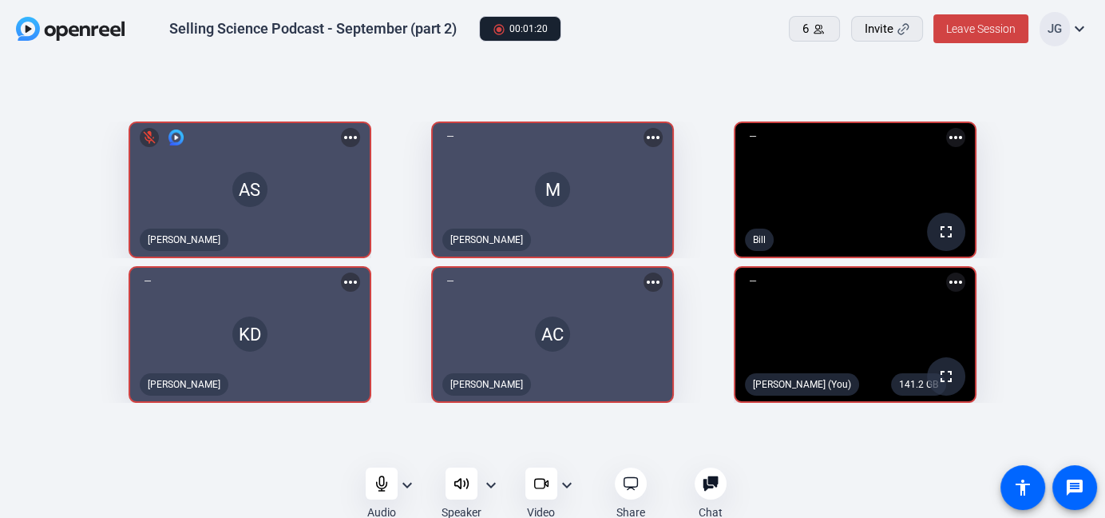
click at [568, 486] on mat-icon "expand_more" at bounding box center [566, 484] width 19 height 19
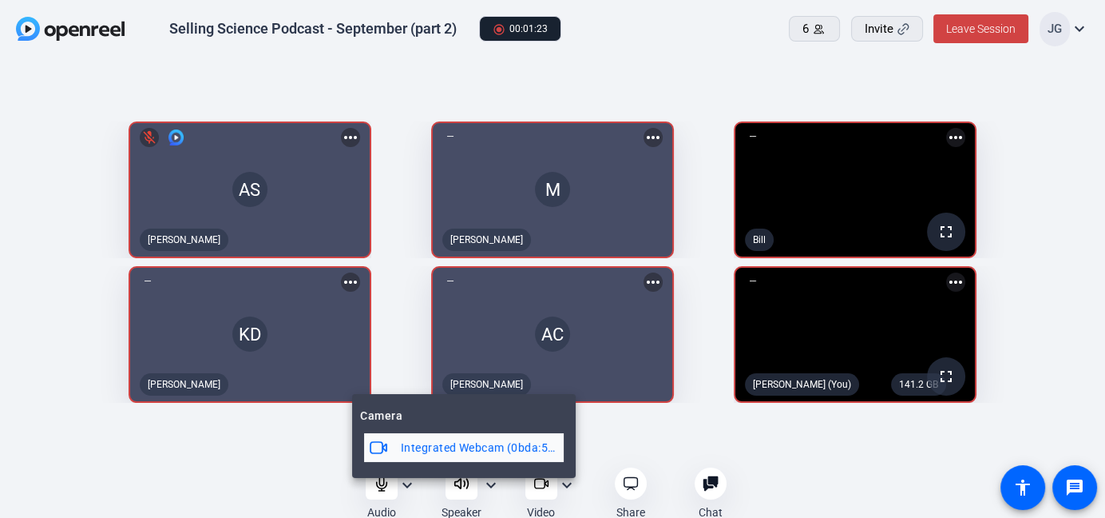
click at [538, 486] on div at bounding box center [552, 259] width 1105 height 518
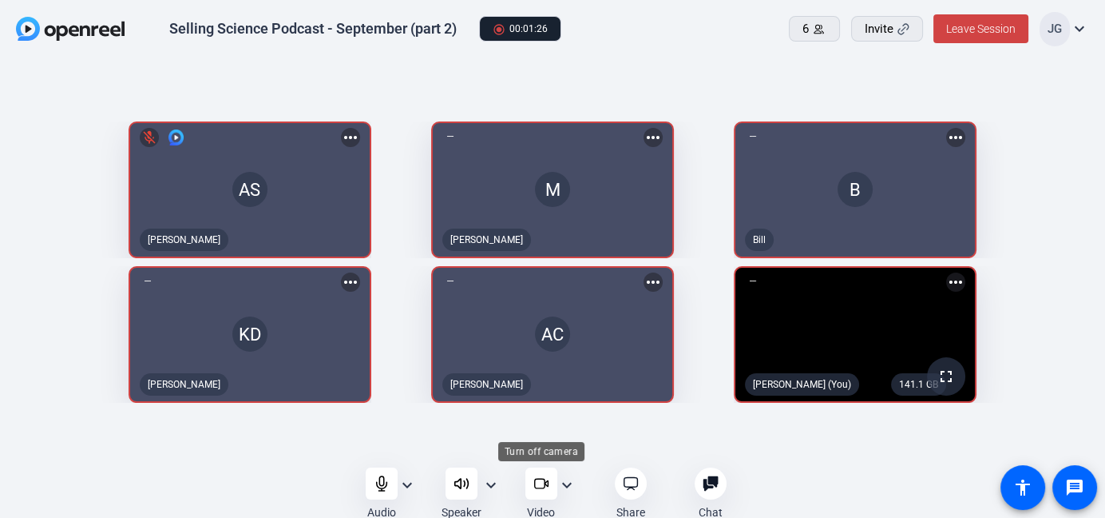
click at [545, 482] on icon at bounding box center [546, 483] width 3 height 6
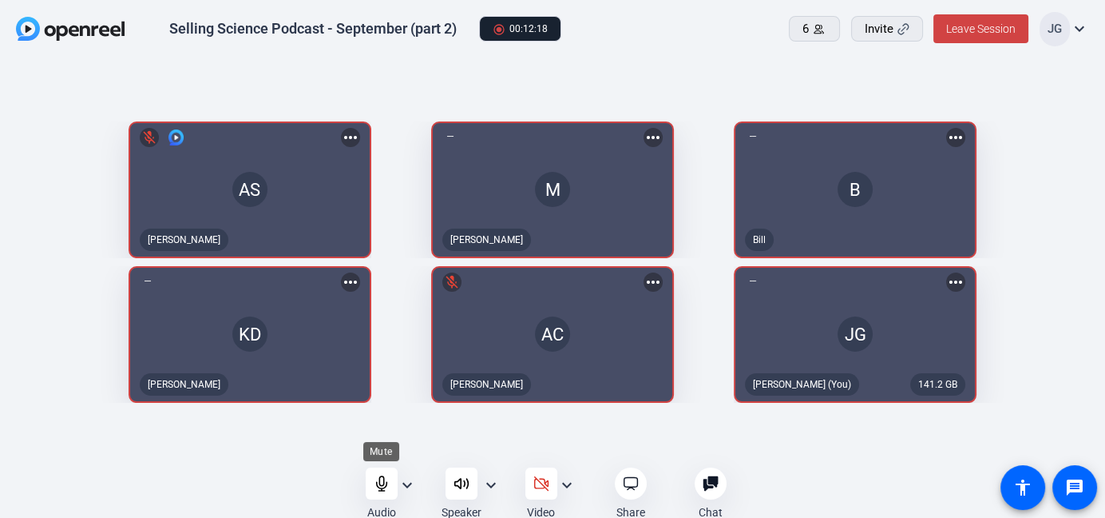
click at [374, 482] on icon at bounding box center [382, 483] width 16 height 16
drag, startPoint x: 381, startPoint y: 486, endPoint x: 392, endPoint y: 486, distance: 11.2
click at [380, 485] on icon at bounding box center [382, 483] width 16 height 16
click at [377, 487] on icon at bounding box center [382, 483] width 16 height 16
click at [387, 489] on icon at bounding box center [382, 483] width 14 height 14
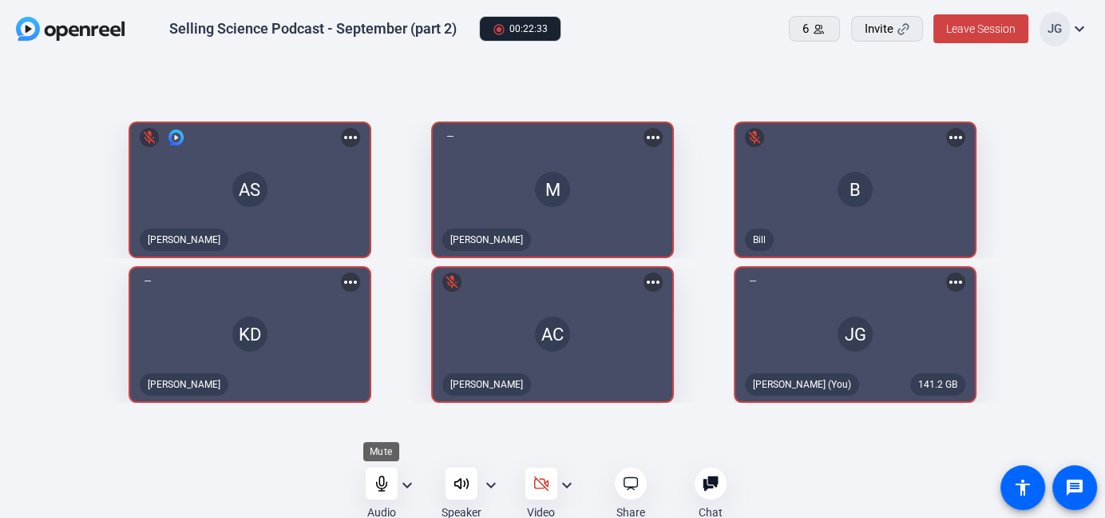
click at [380, 488] on icon at bounding box center [381, 483] width 10 height 14
click at [380, 483] on icon at bounding box center [382, 483] width 16 height 16
click at [391, 487] on div at bounding box center [382, 483] width 32 height 32
click at [758, 280] on mat-icon "mic_off" at bounding box center [754, 281] width 19 height 19
click at [755, 286] on mat-icon "mic_off" at bounding box center [754, 281] width 19 height 19
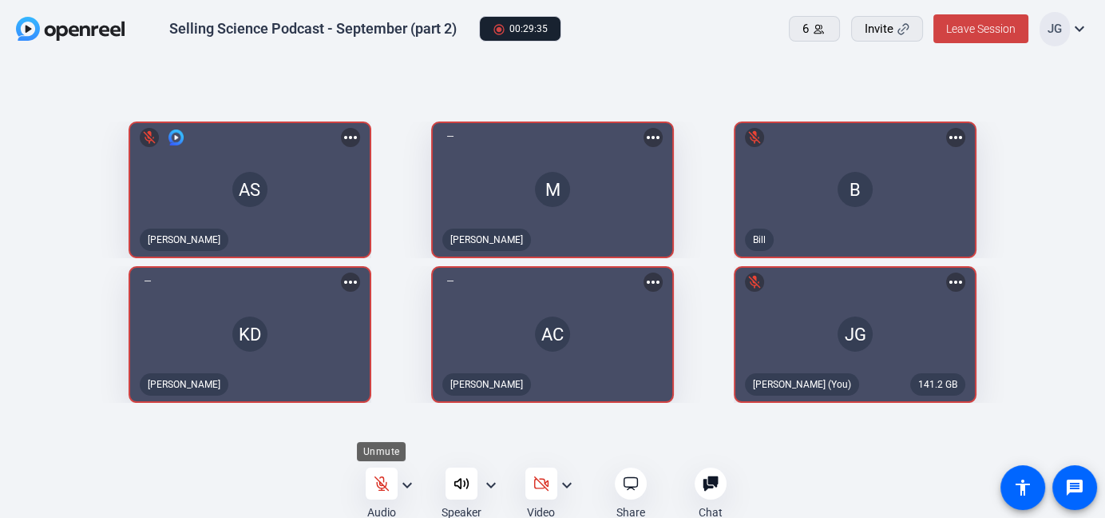
click at [383, 474] on div at bounding box center [382, 483] width 32 height 32
click at [388, 493] on div at bounding box center [382, 483] width 32 height 32
click at [384, 484] on icon at bounding box center [382, 483] width 16 height 16
click at [379, 490] on icon at bounding box center [381, 483] width 10 height 14
click at [386, 480] on icon at bounding box center [382, 483] width 16 height 16
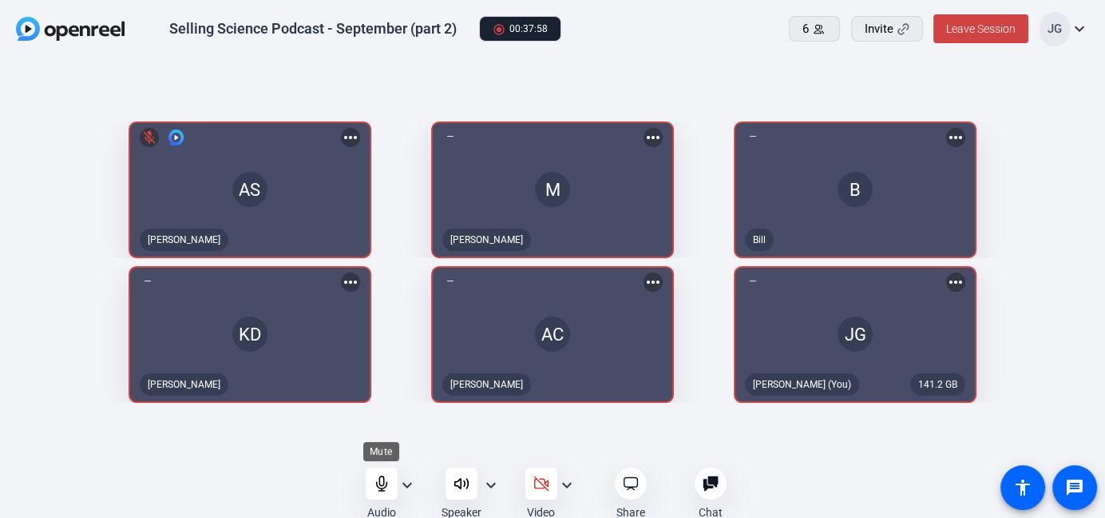
click at [388, 483] on icon at bounding box center [382, 483] width 16 height 16
click at [379, 482] on icon at bounding box center [382, 483] width 14 height 14
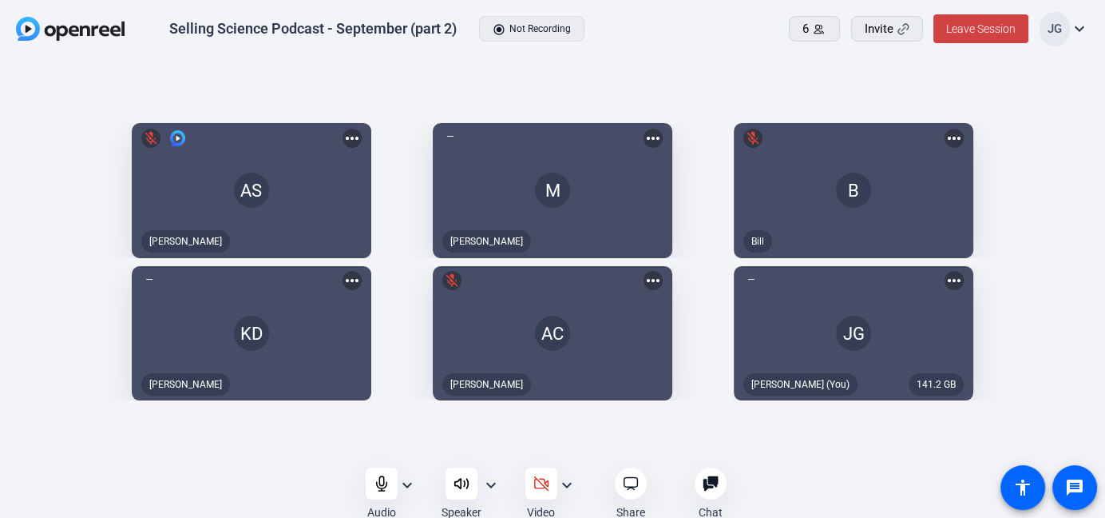
click at [77, 494] on div "Audio expand_more Speaker expand_more Video expand_more Share Chat 0 more_horiz…" at bounding box center [552, 494] width 1105 height 42
click at [980, 30] on span "Leave Session" at bounding box center [980, 28] width 69 height 13
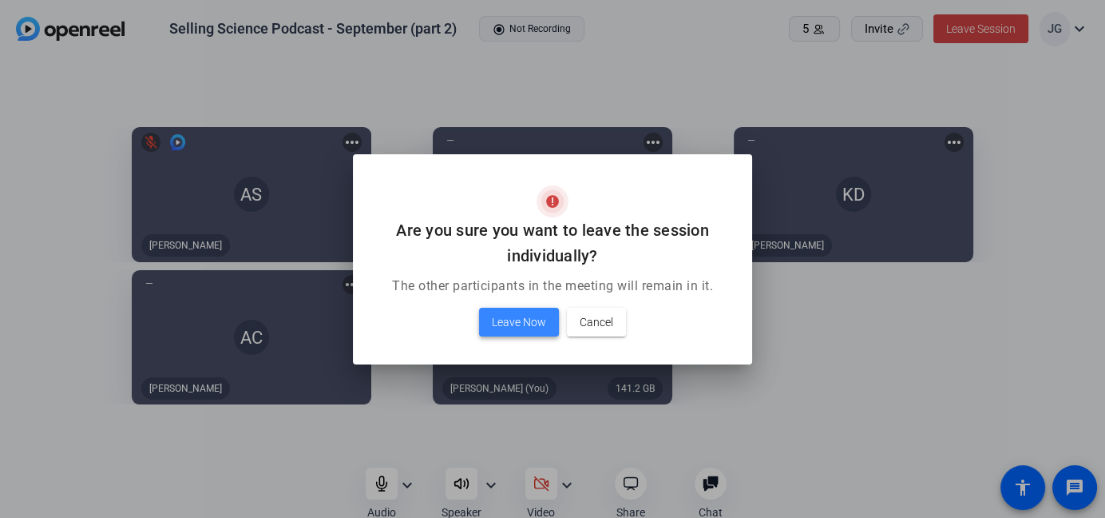
click at [512, 338] on span at bounding box center [519, 322] width 80 height 38
